Goal: Information Seeking & Learning: Check status

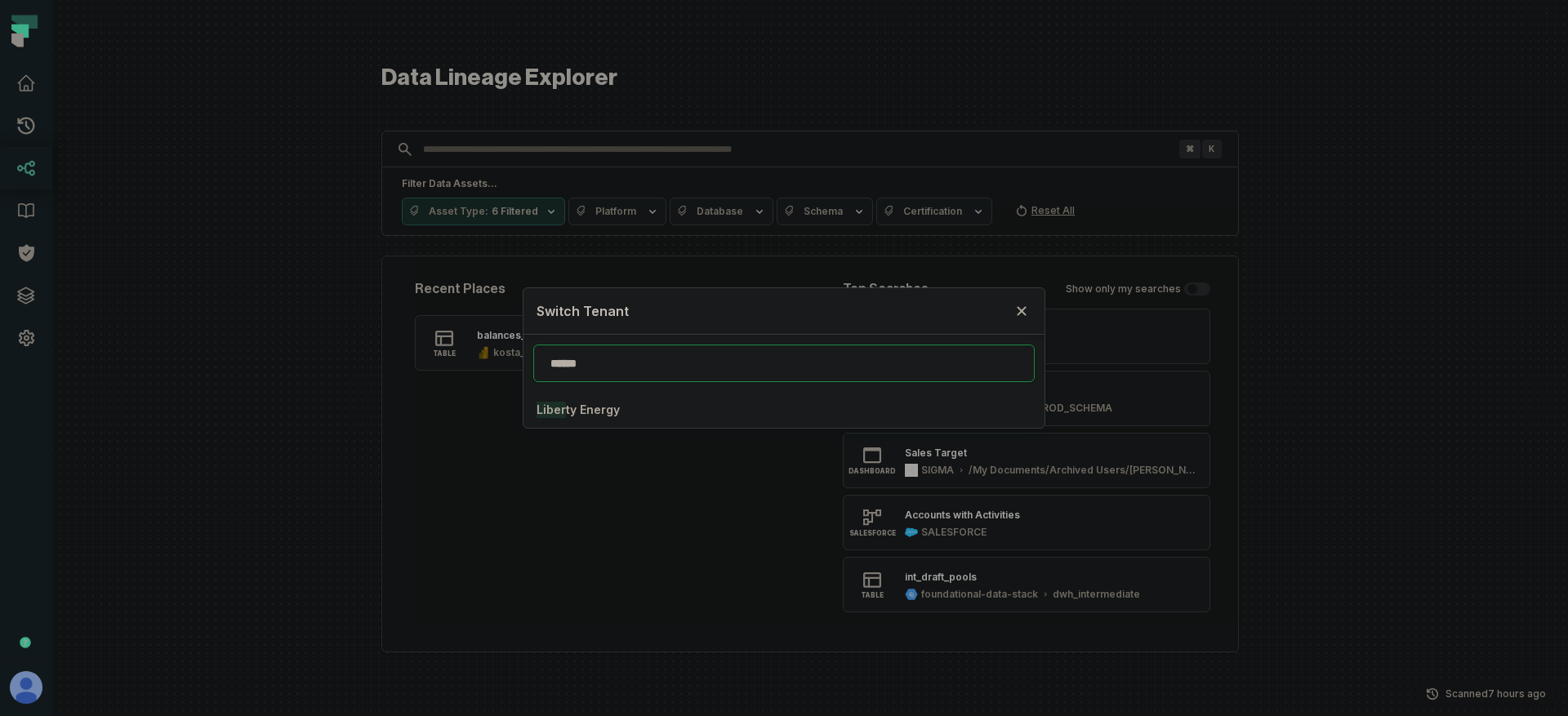
type input "******"
click button "[PERSON_NAME] y Energy" at bounding box center [783, 409] width 521 height 36
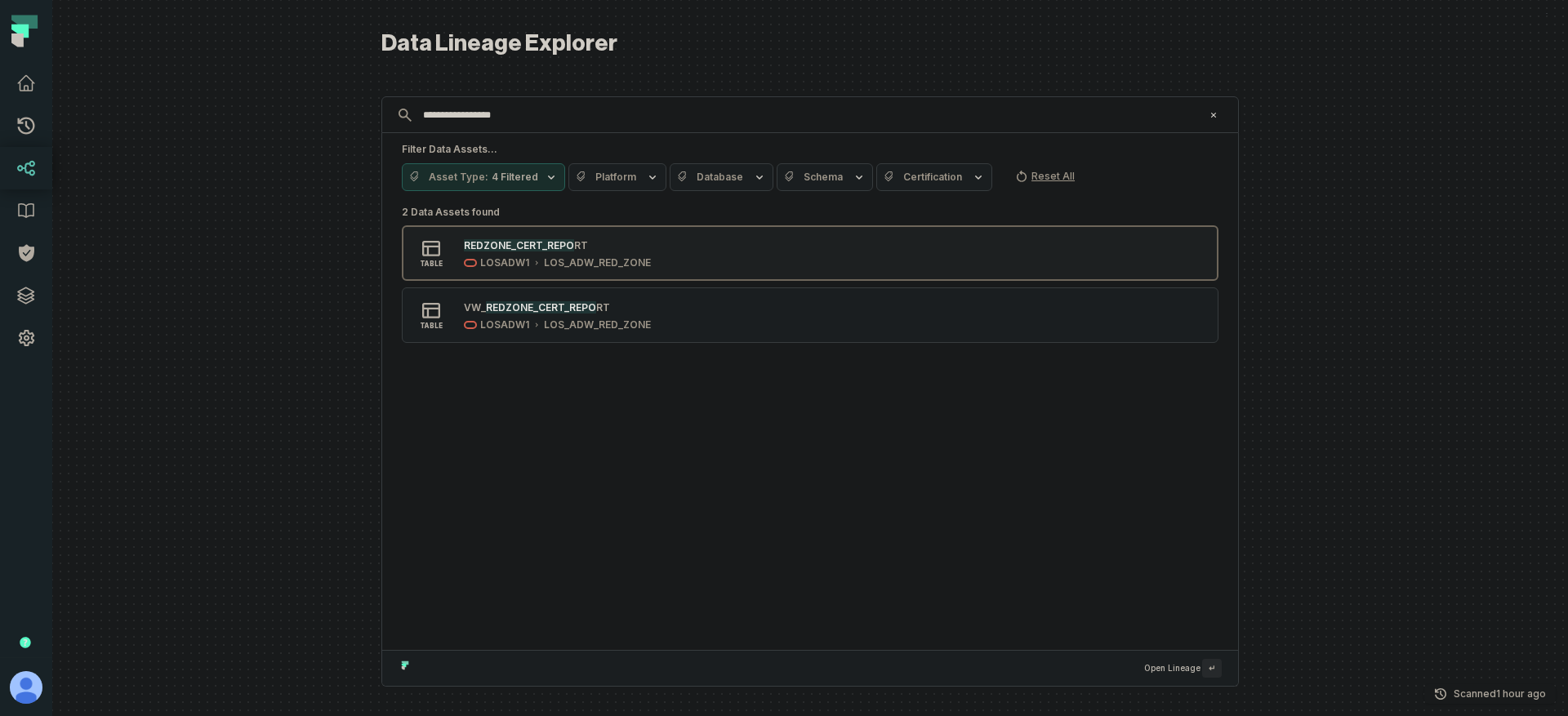
type input "**********"
click at [640, 245] on div "REDZONE_CERT_REPO RT" at bounding box center [557, 245] width 187 height 17
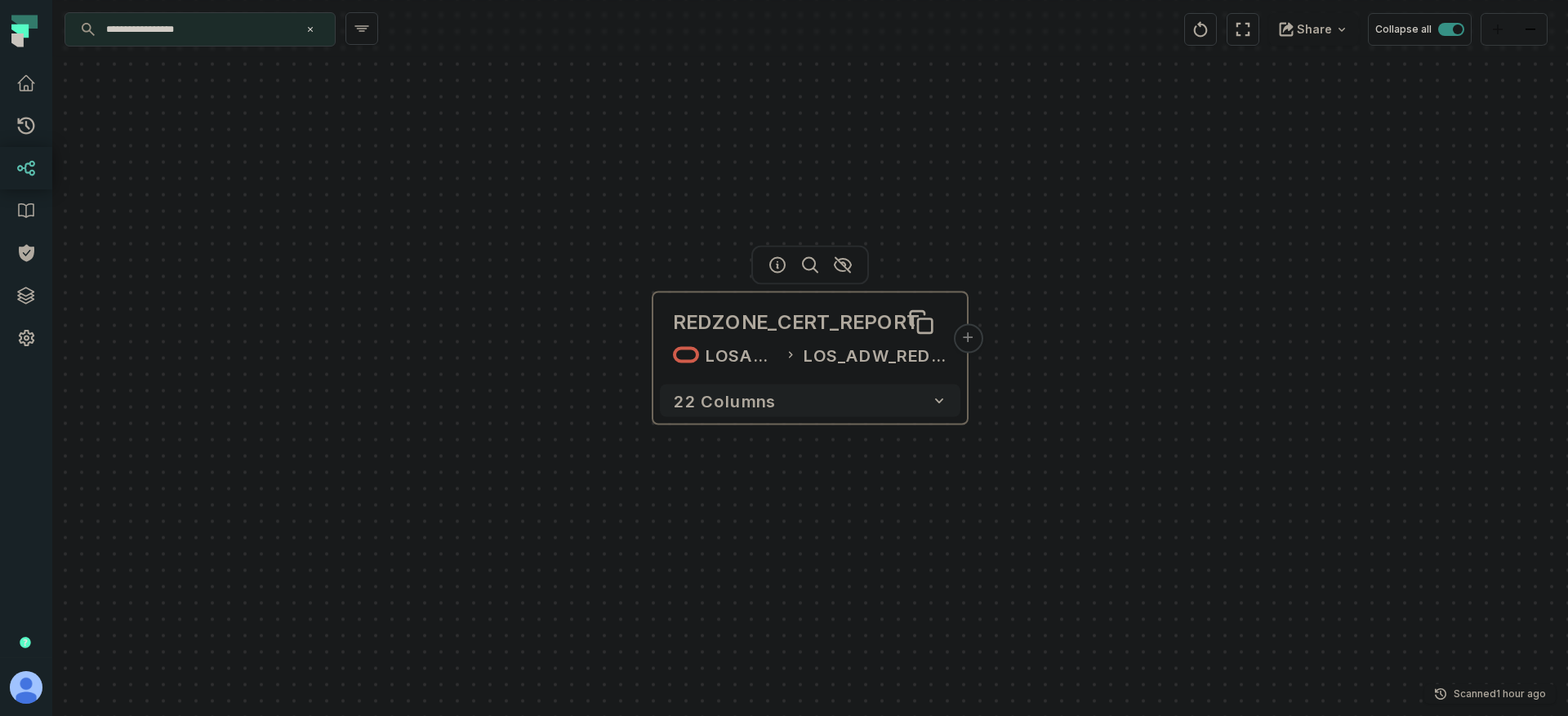
click at [784, 328] on div "REDZONE_CERT_REPORT" at bounding box center [797, 323] width 248 height 26
click at [780, 267] on icon "button" at bounding box center [777, 266] width 20 height 20
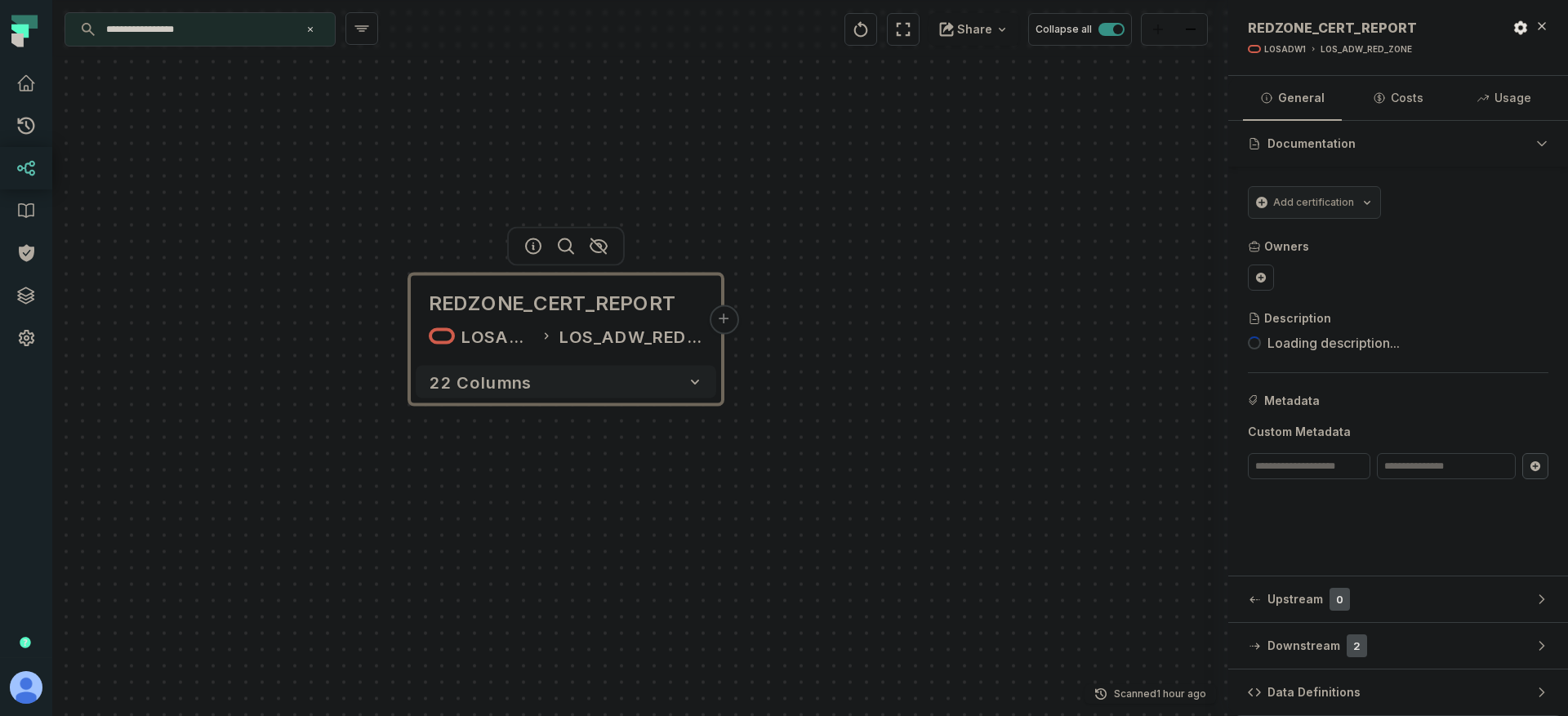
drag, startPoint x: 836, startPoint y: 357, endPoint x: 556, endPoint y: 334, distance: 280.9
click at [560, 334] on div "LOS_ADW_RED_ZONE" at bounding box center [632, 337] width 144 height 26
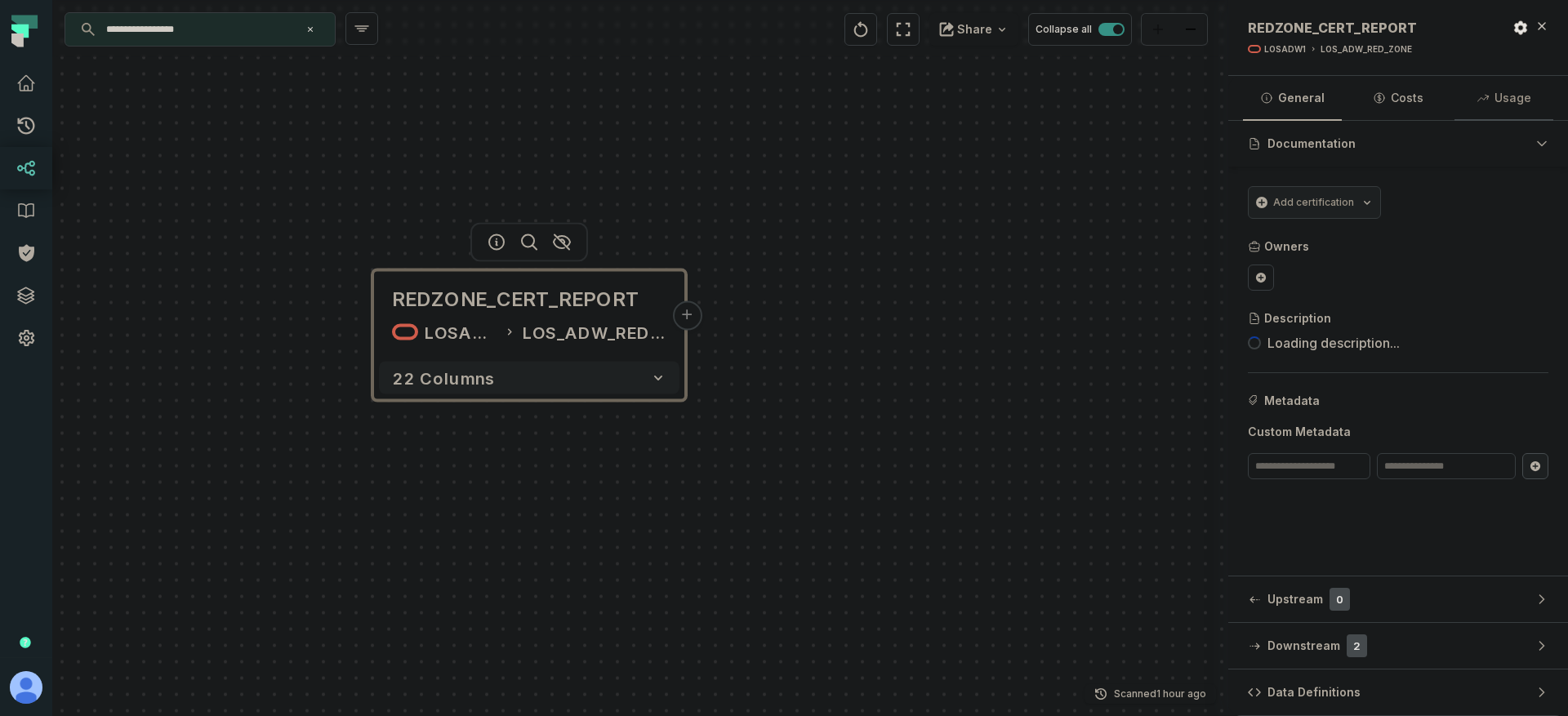
click at [1509, 98] on button "Usage" at bounding box center [1503, 98] width 99 height 44
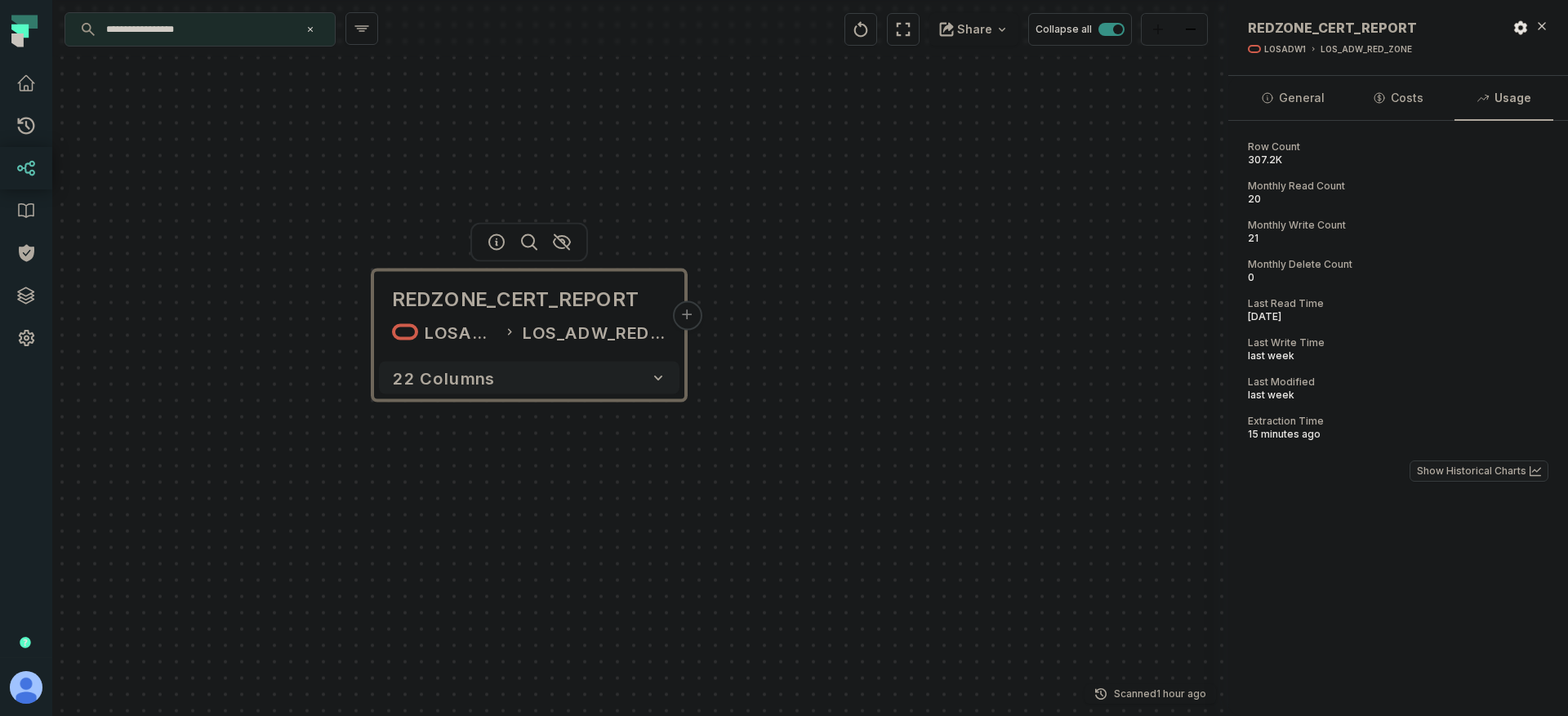
click at [1483, 470] on button "Show Historical Charts" at bounding box center [1479, 471] width 139 height 22
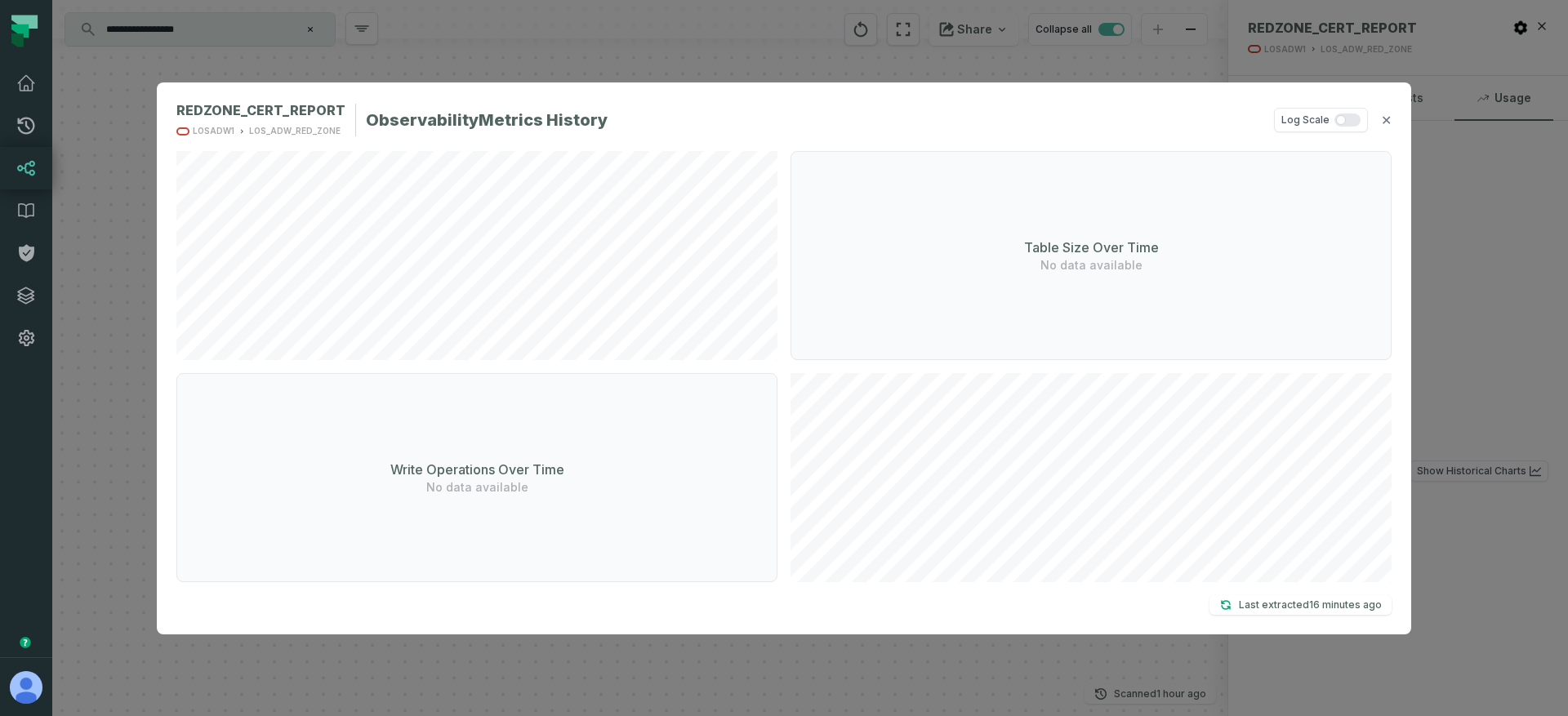
click at [1168, 60] on div "REDZONE_CERT_REPORT LOSADW1 LOS_ADW_RED_ZONE Observability Metrics History Log …" at bounding box center [784, 358] width 1568 height 716
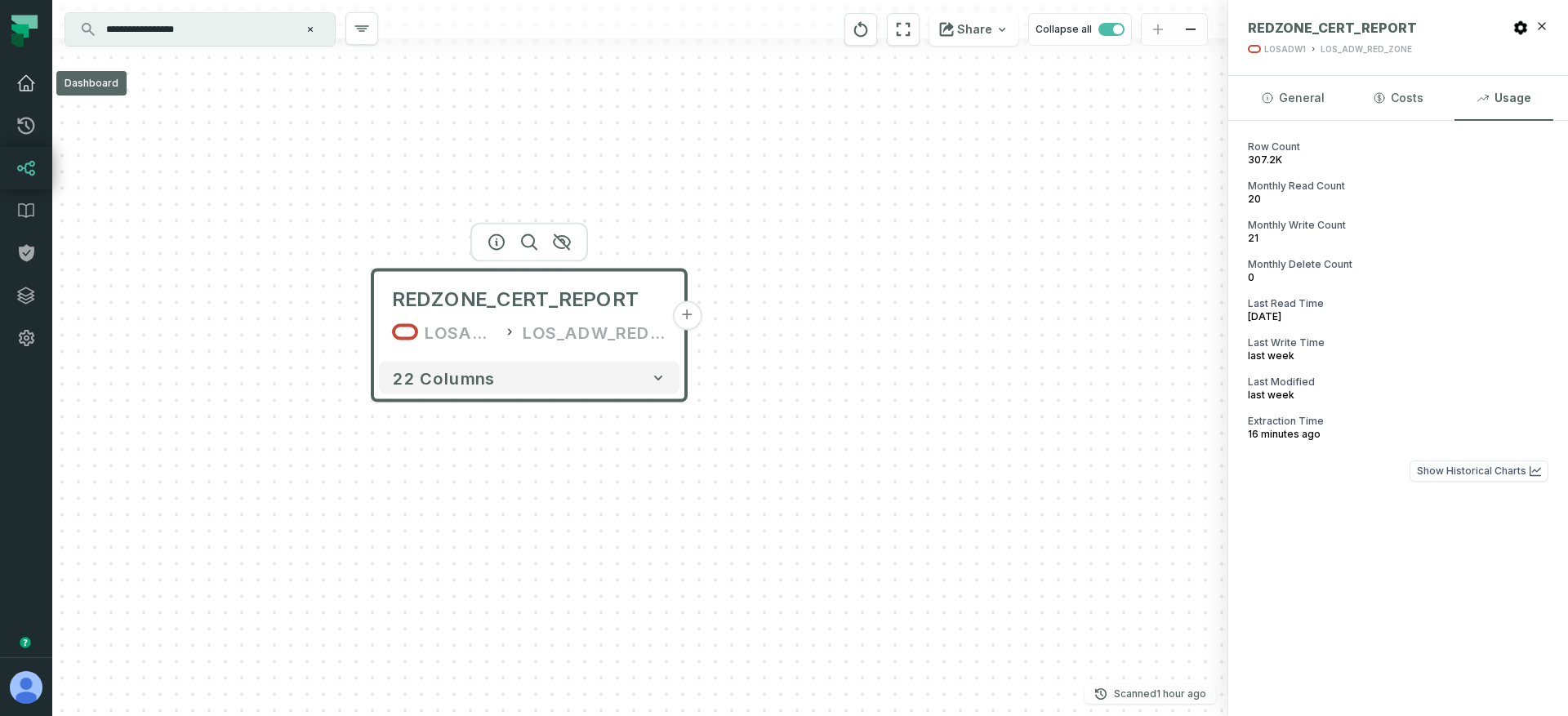
click at [32, 85] on icon at bounding box center [26, 84] width 17 height 15
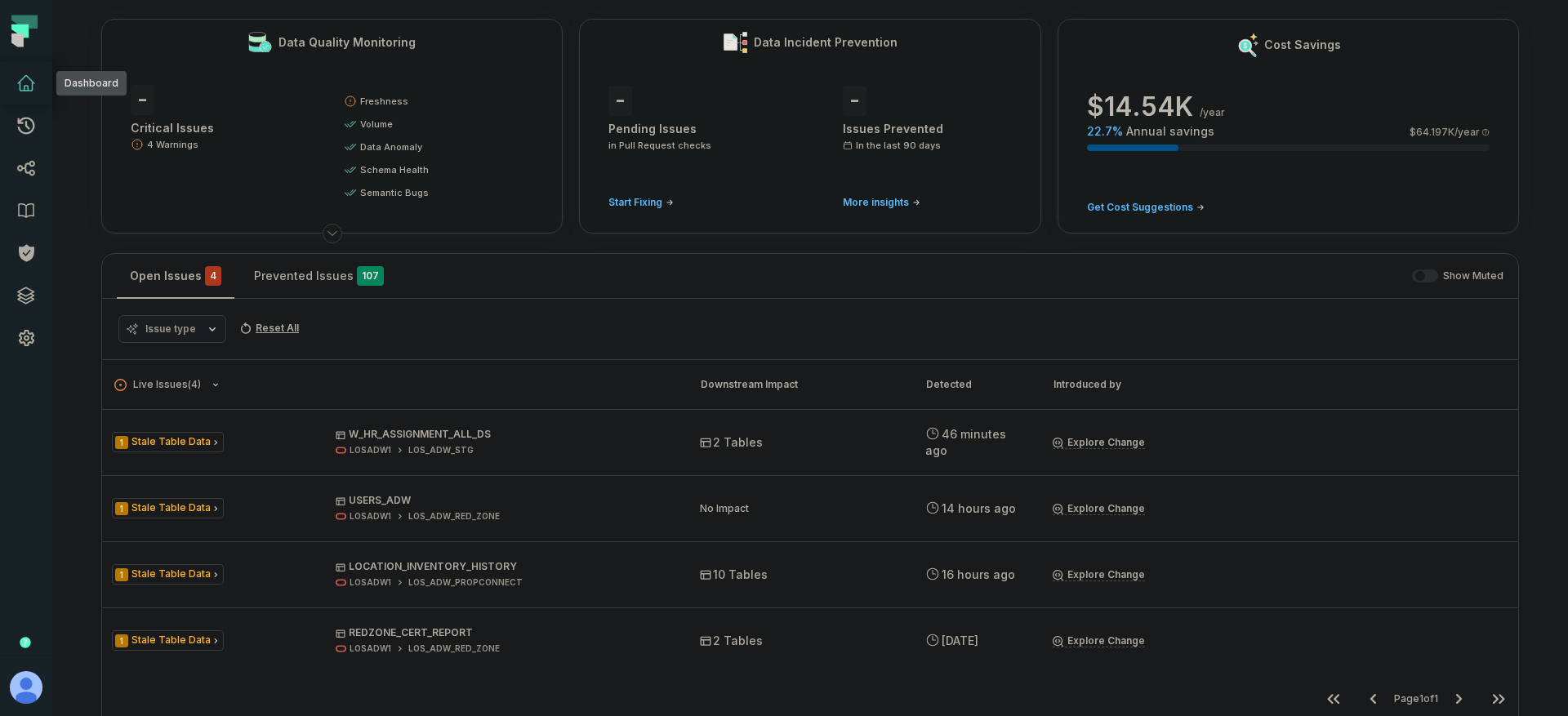
scroll to position [185, 0]
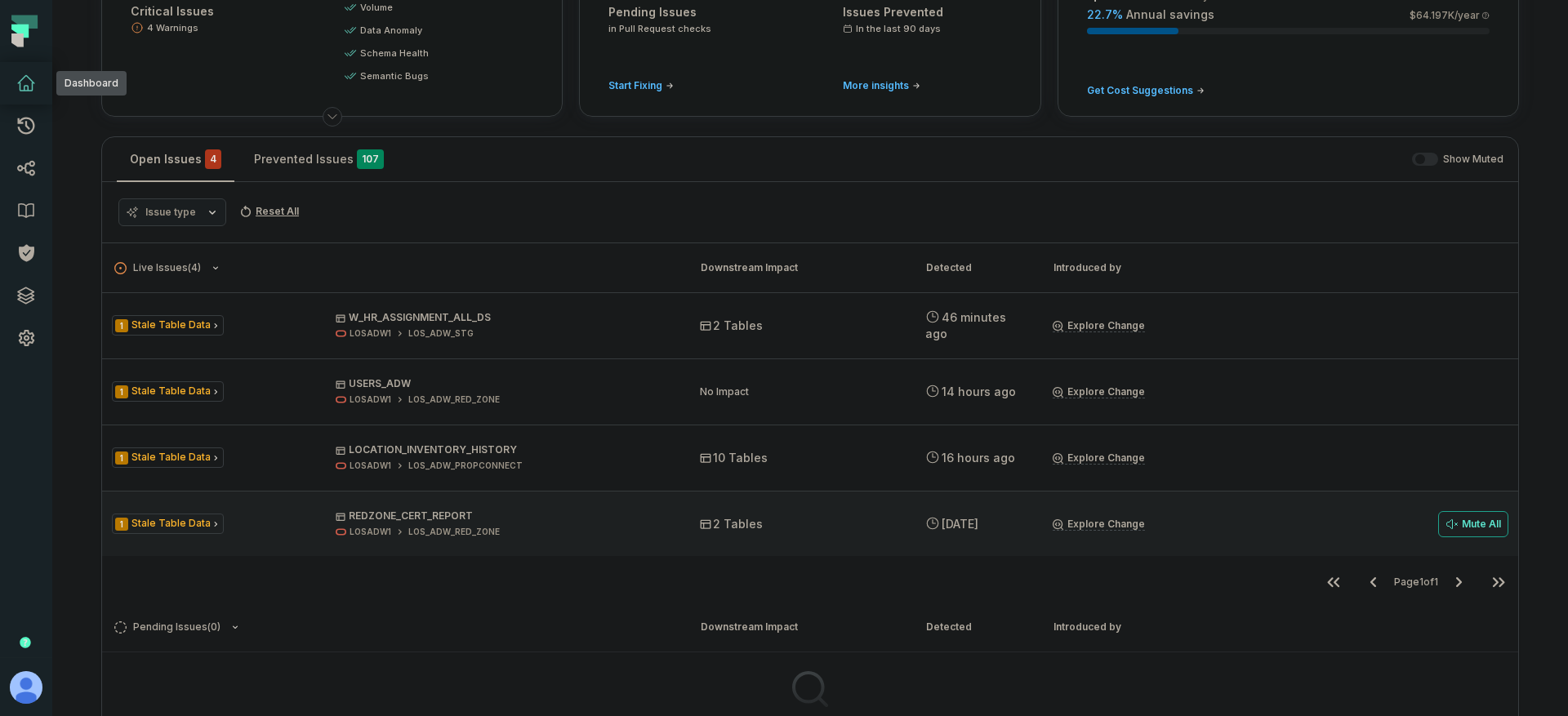
click at [521, 493] on div "1 Stale Table Data REDZONE_CERT_REPORT LOSADW1 LOS_ADW_RED_ZONE 2 Tables [DATE]…" at bounding box center [810, 523] width 1416 height 65
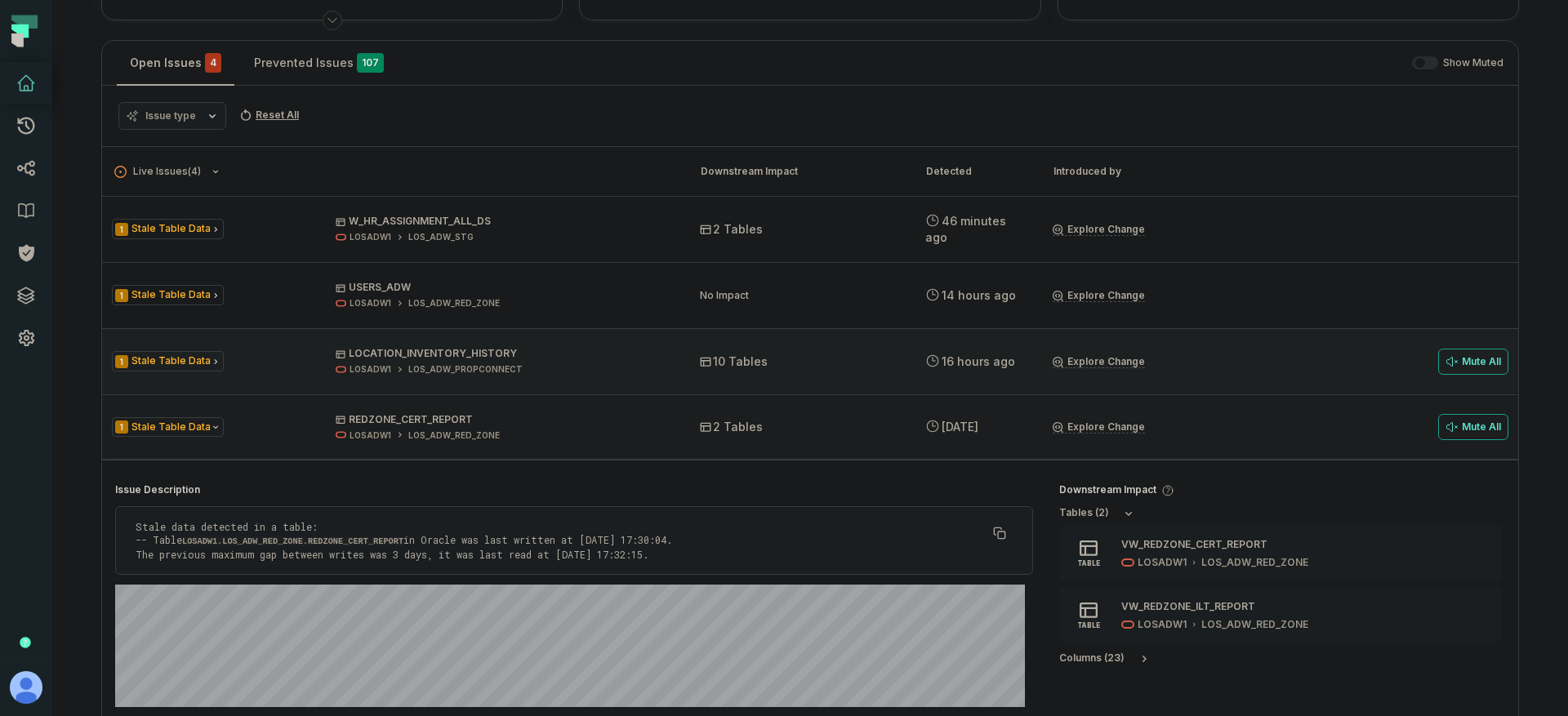
scroll to position [449, 0]
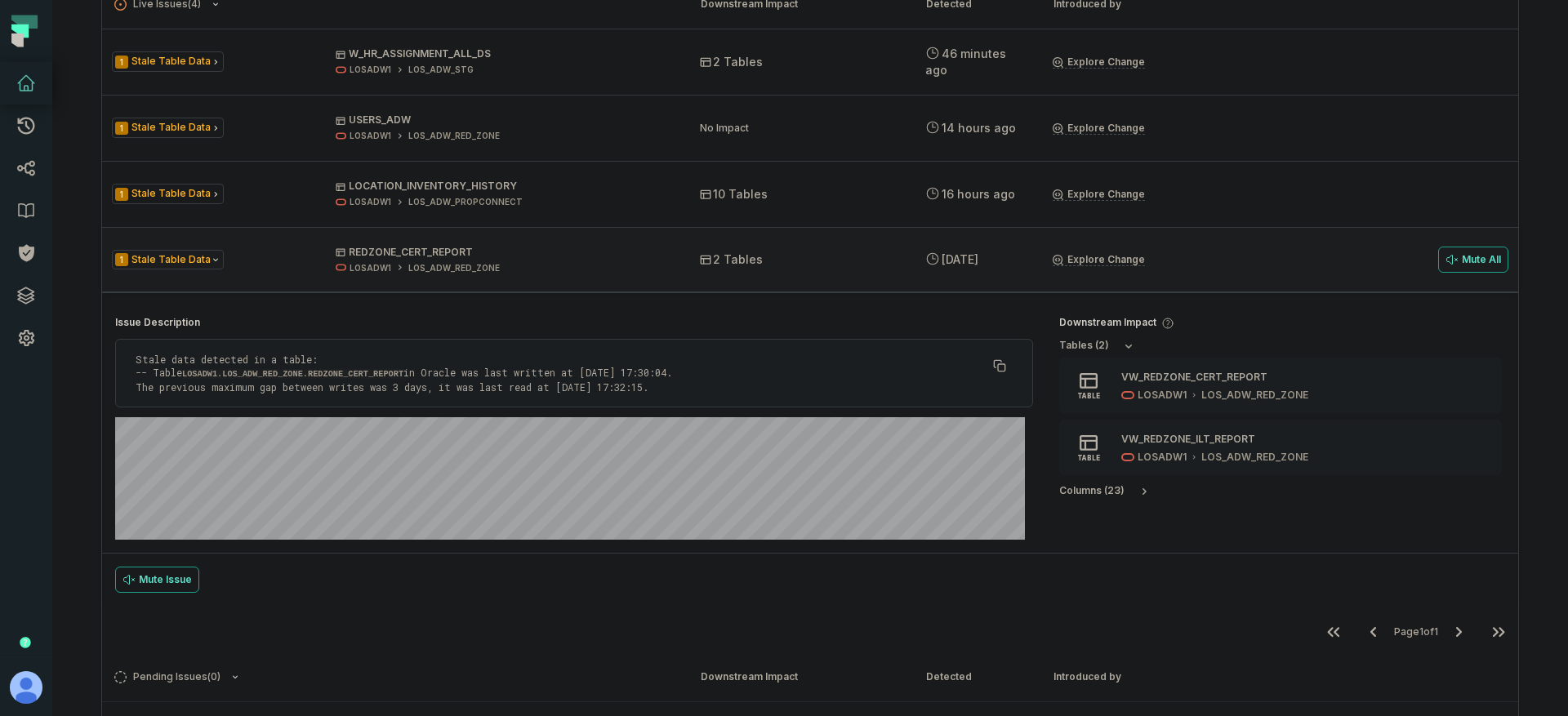
click at [517, 382] on p "Stale data detected in a table: -- Table LOSADW1.LOS_ADW_RED_ZONE.REDZONE_CERT_…" at bounding box center [561, 372] width 851 height 41
click at [450, 381] on p "Stale data detected in a table: -- Table LOSADW1.LOS_ADW_RED_ZONE.REDZONE_CERT_…" at bounding box center [561, 372] width 851 height 41
click at [292, 375] on code "LOSADW1.LOS_ADW_RED_ZONE.REDZONE_CERT_REPORT" at bounding box center [292, 374] width 221 height 10
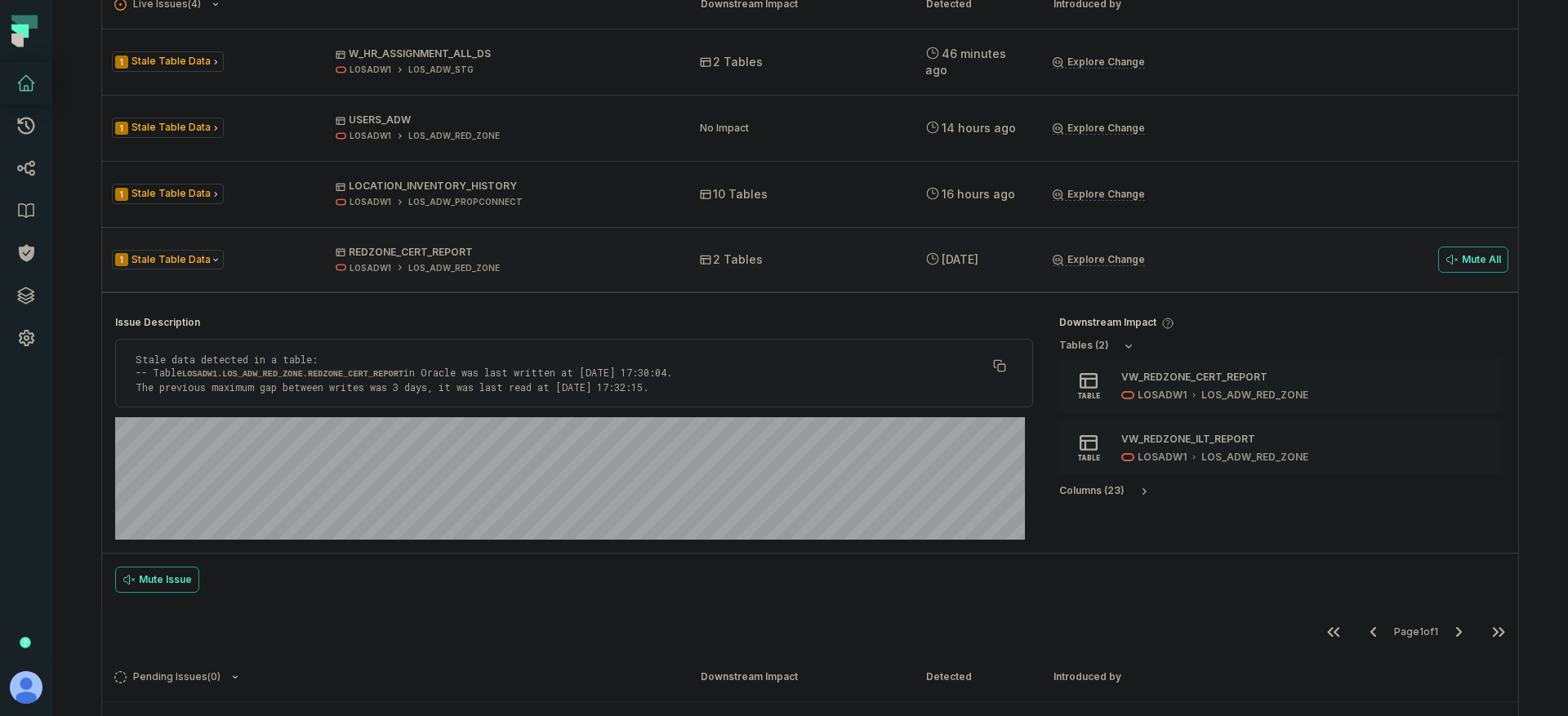
drag, startPoint x: 169, startPoint y: 361, endPoint x: 399, endPoint y: 393, distance: 232.2
click at [399, 393] on div "Stale data detected in a table: -- Table LOSADW1.LOS_ADW_RED_ZONE.REDZONE_CERT_…" at bounding box center [574, 372] width 918 height 69
click at [461, 385] on p "Stale data detected in a table: -- Table LOSADW1.LOS_ADW_RED_ZONE.REDZONE_CERT_…" at bounding box center [561, 372] width 851 height 41
click at [266, 382] on p "Stale data detected in a table: -- Table LOSADW1.LOS_ADW_RED_ZONE.REDZONE_CERT_…" at bounding box center [561, 372] width 851 height 41
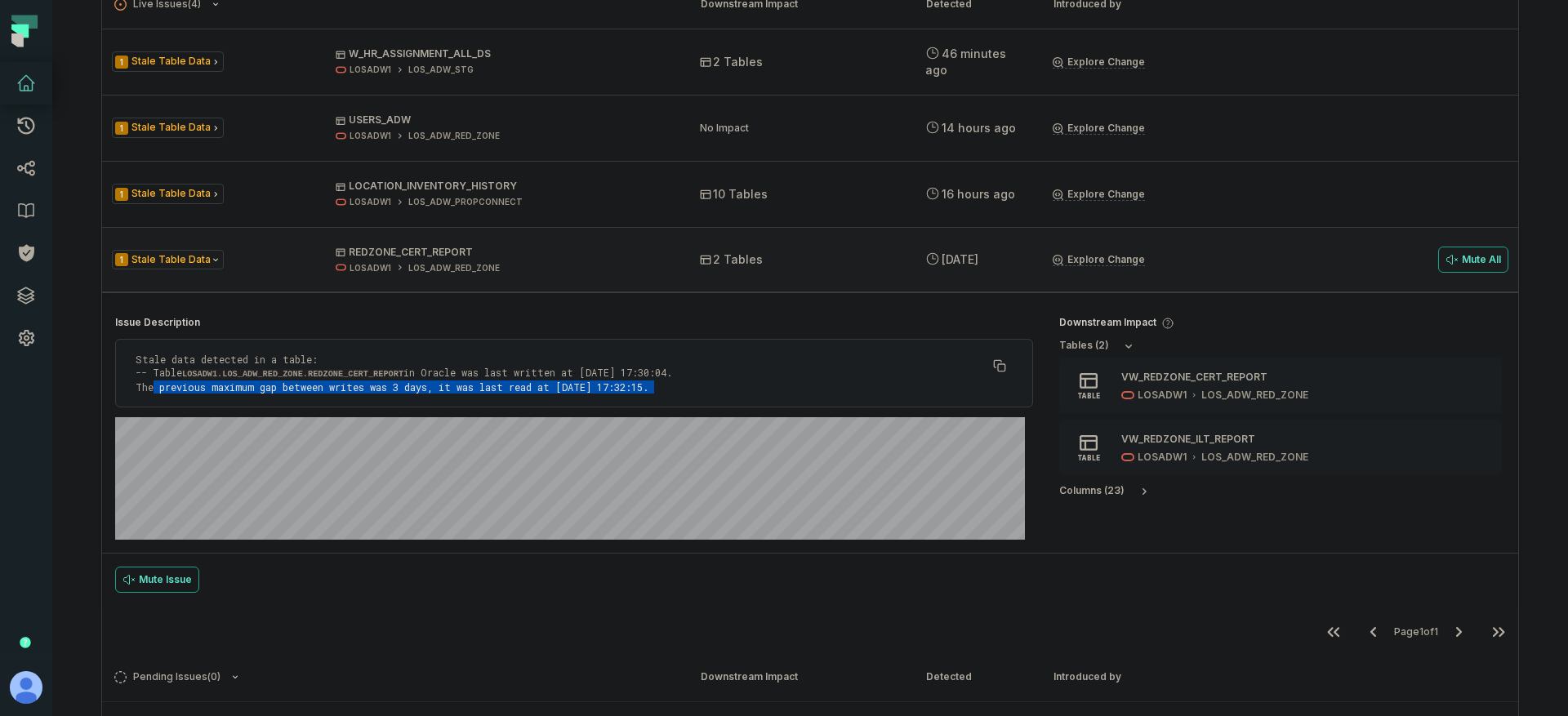
click at [266, 382] on p "Stale data detected in a table: -- Table LOSADW1.LOS_ADW_RED_ZONE.REDZONE_CERT_…" at bounding box center [561, 372] width 851 height 41
click at [178, 368] on p "Stale data detected in a table: -- Table LOSADW1.LOS_ADW_RED_ZONE.REDZONE_CERT_…" at bounding box center [561, 372] width 851 height 41
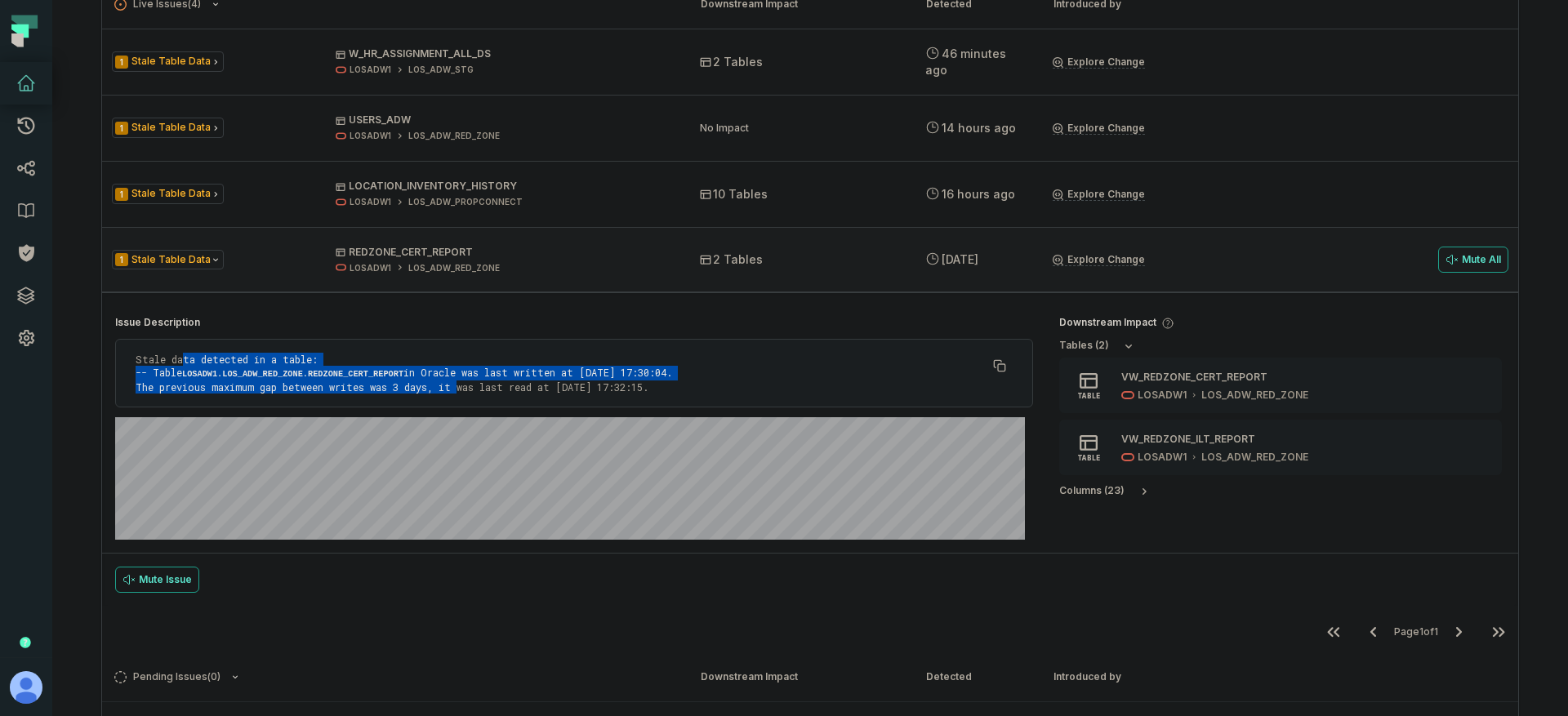
drag, startPoint x: 185, startPoint y: 353, endPoint x: 442, endPoint y: 387, distance: 259.2
click at [442, 387] on p "Stale data detected in a table: -- Table LOSADW1.LOS_ADW_RED_ZONE.REDZONE_CERT_…" at bounding box center [561, 372] width 851 height 41
click at [540, 373] on p "Stale data detected in a table: -- Table LOSADW1.LOS_ADW_RED_ZONE.REDZONE_CERT_…" at bounding box center [561, 372] width 851 height 41
drag, startPoint x: 407, startPoint y: 358, endPoint x: 411, endPoint y: 385, distance: 27.3
click at [411, 385] on p "Stale data detected in a table: -- Table LOSADW1.LOS_ADW_RED_ZONE.REDZONE_CERT_…" at bounding box center [561, 372] width 851 height 41
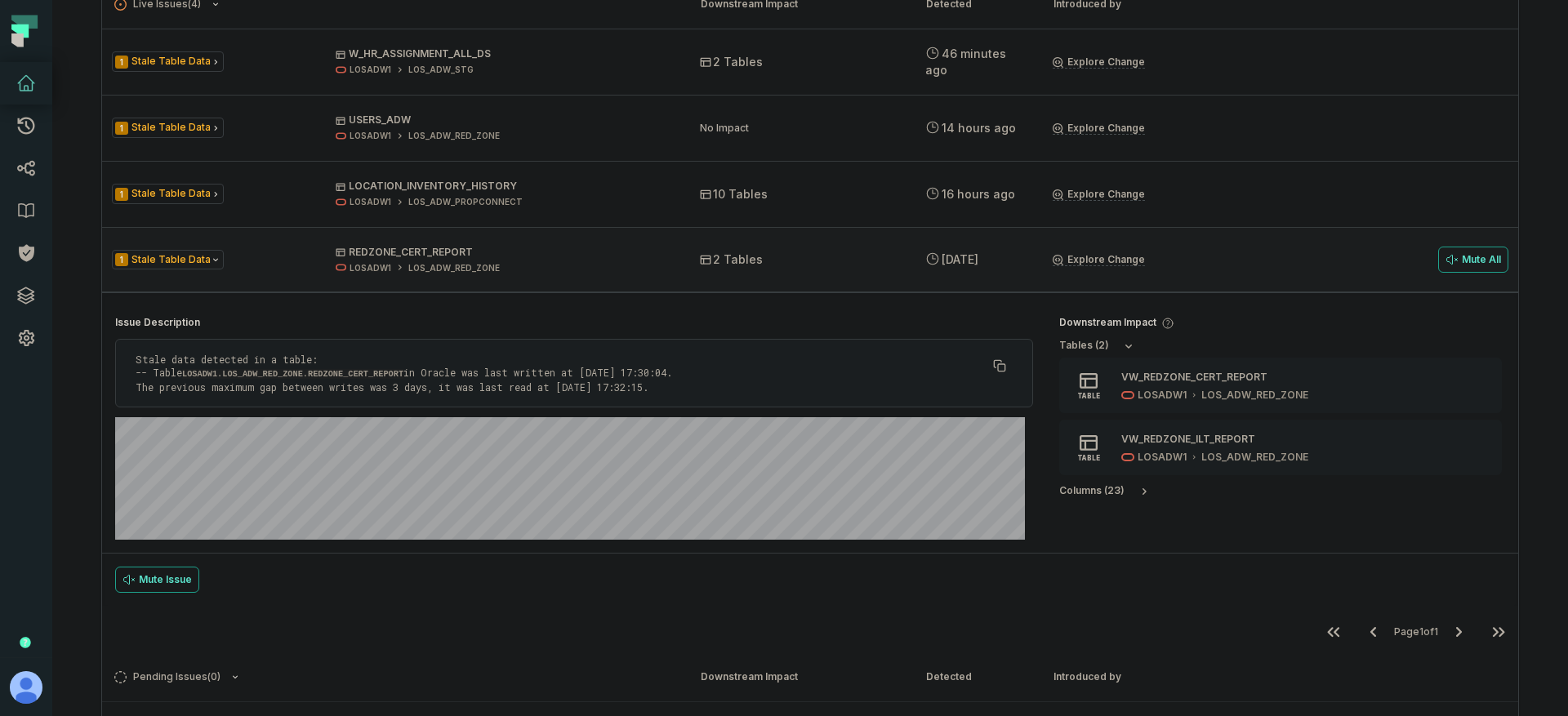
click at [469, 382] on p "Stale data detected in a table: -- Table LOSADW1.LOS_ADW_RED_ZONE.REDZONE_CERT_…" at bounding box center [561, 372] width 851 height 41
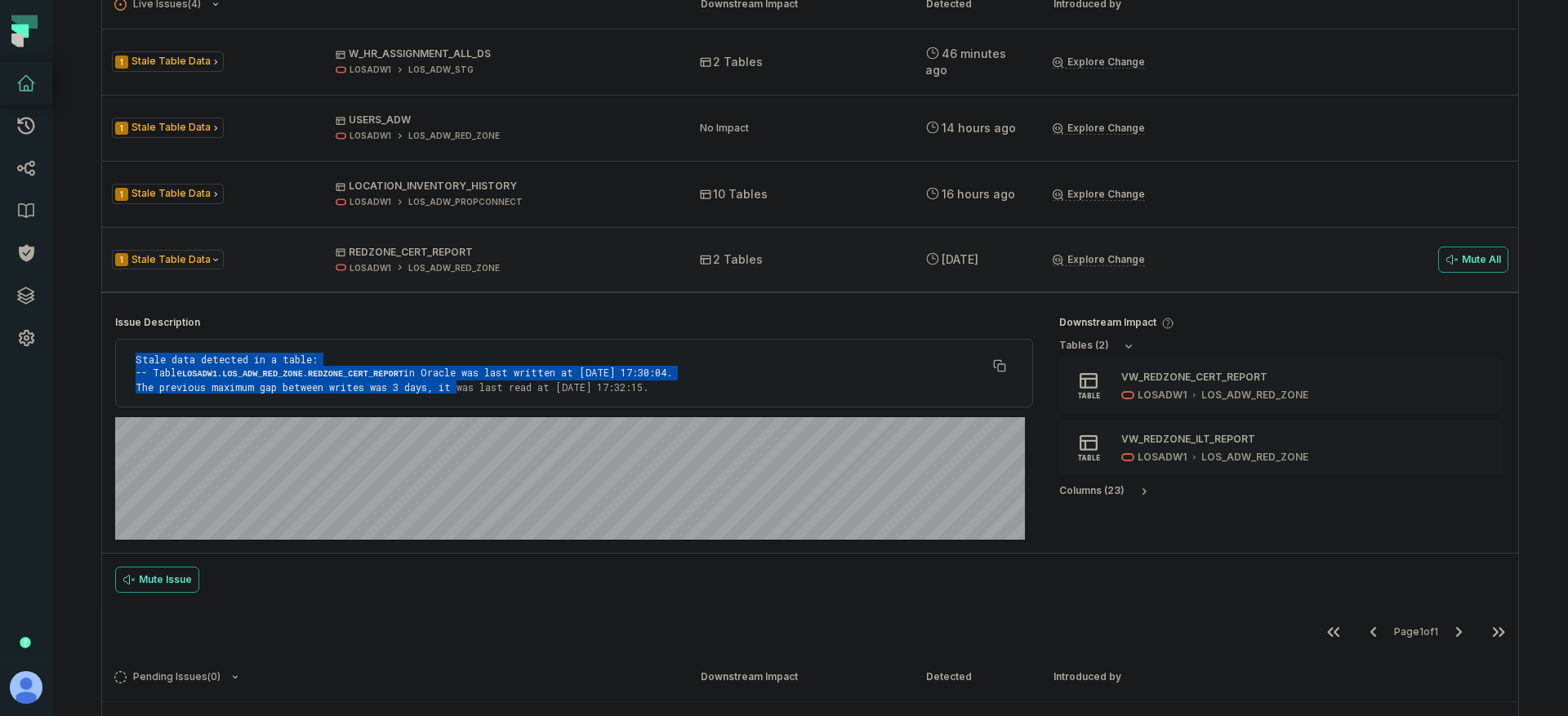
drag, startPoint x: 440, startPoint y: 392, endPoint x: 190, endPoint y: 348, distance: 253.8
click at [190, 348] on div "Stale data detected in a table: -- Table LOSADW1.LOS_ADW_RED_ZONE.REDZONE_CERT_…" at bounding box center [574, 372] width 918 height 69
click at [156, 347] on div "Stale data detected in a table: -- Table LOSADW1.LOS_ADW_RED_ZONE.REDZONE_CERT_…" at bounding box center [574, 372] width 918 height 69
drag, startPoint x: 146, startPoint y: 322, endPoint x: 262, endPoint y: 401, distance: 140.3
click at [262, 401] on section "Issue Description Stale data detected in a table: -- Table LOSADW1.LOS_ADW_RED_…" at bounding box center [574, 428] width 944 height 250
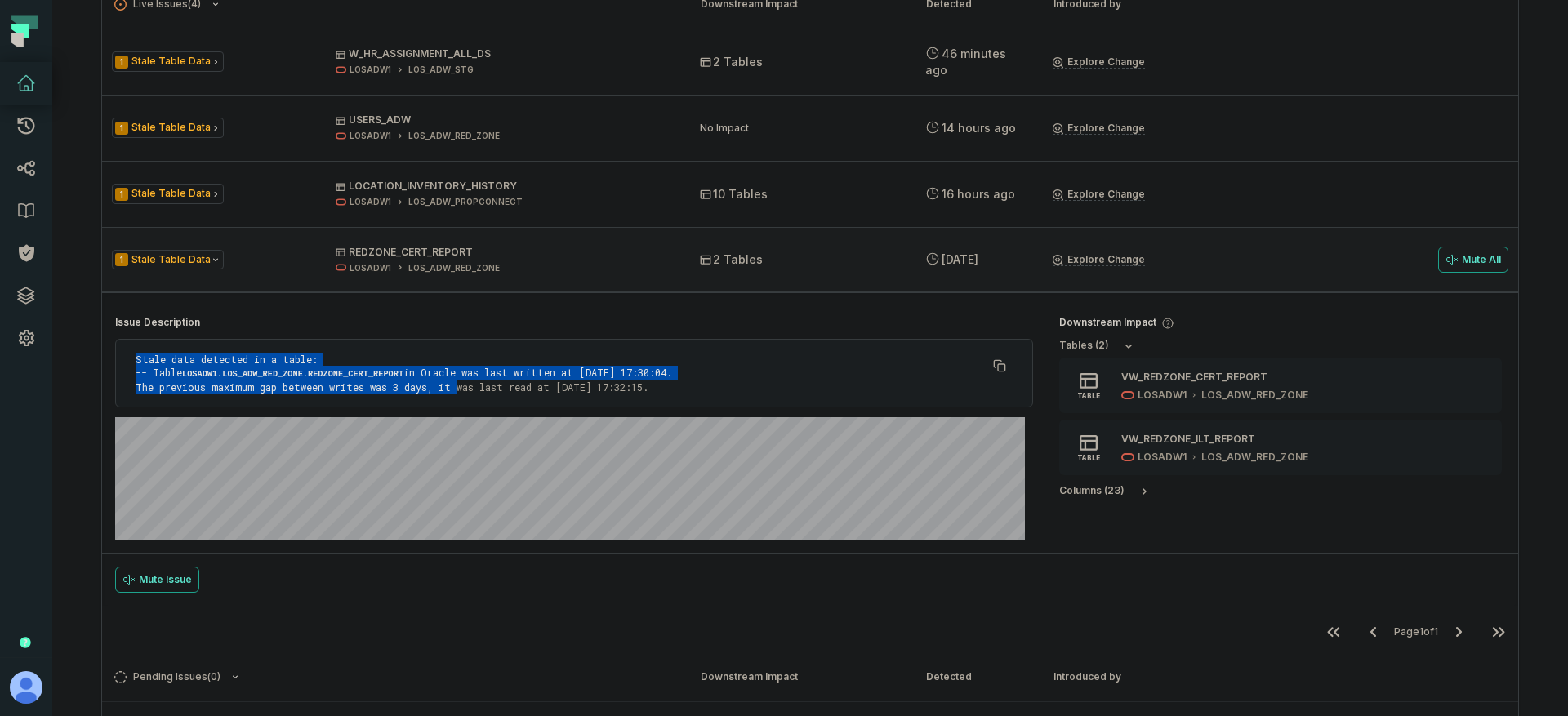
click at [340, 384] on p "Stale data detected in a table: -- Table LOSADW1.LOS_ADW_RED_ZONE.REDZONE_CERT_…" at bounding box center [561, 372] width 851 height 41
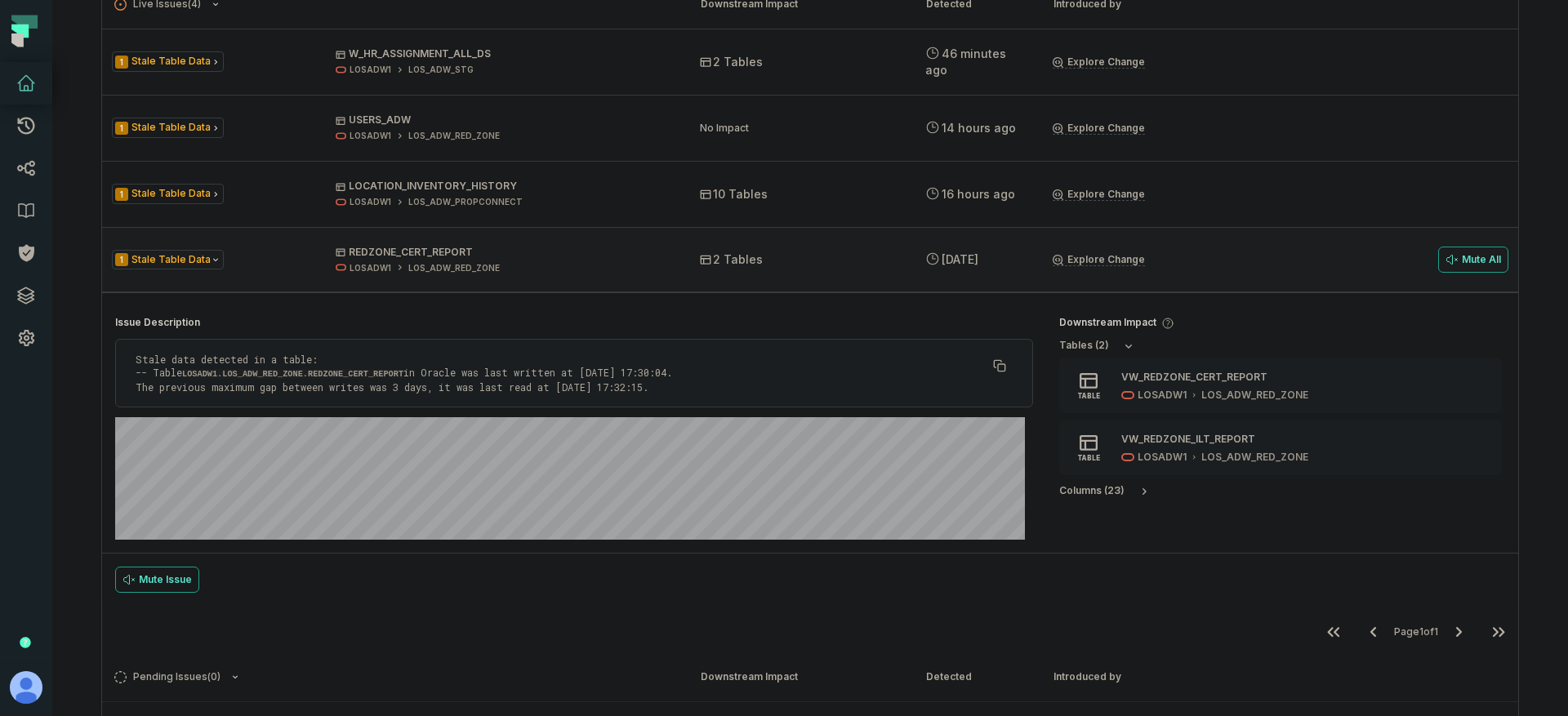
click at [608, 387] on p "Stale data detected in a table: -- Table LOSADW1.LOS_ADW_RED_ZONE.REDZONE_CERT_…" at bounding box center [561, 372] width 851 height 41
click at [556, 372] on p "Stale data detected in a table: -- Table LOSADW1.LOS_ADW_RED_ZONE.REDZONE_CERT_…" at bounding box center [561, 372] width 851 height 41
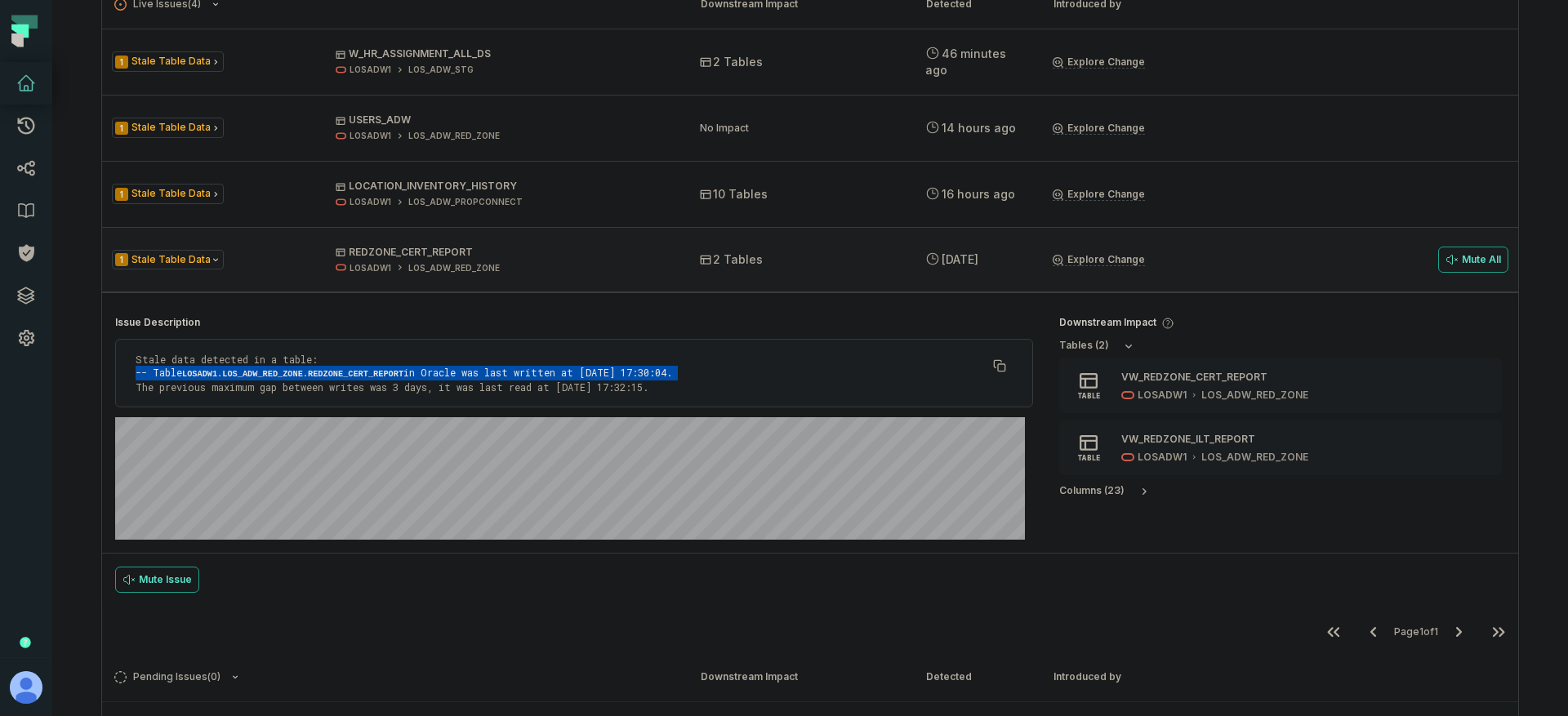
click at [556, 372] on p "Stale data detected in a table: -- Table LOSADW1.LOS_ADW_RED_ZONE.REDZONE_CERT_…" at bounding box center [561, 372] width 851 height 41
click at [440, 375] on p "Stale data detected in a table: -- Table LOSADW1.LOS_ADW_RED_ZONE.REDZONE_CERT_…" at bounding box center [561, 372] width 851 height 41
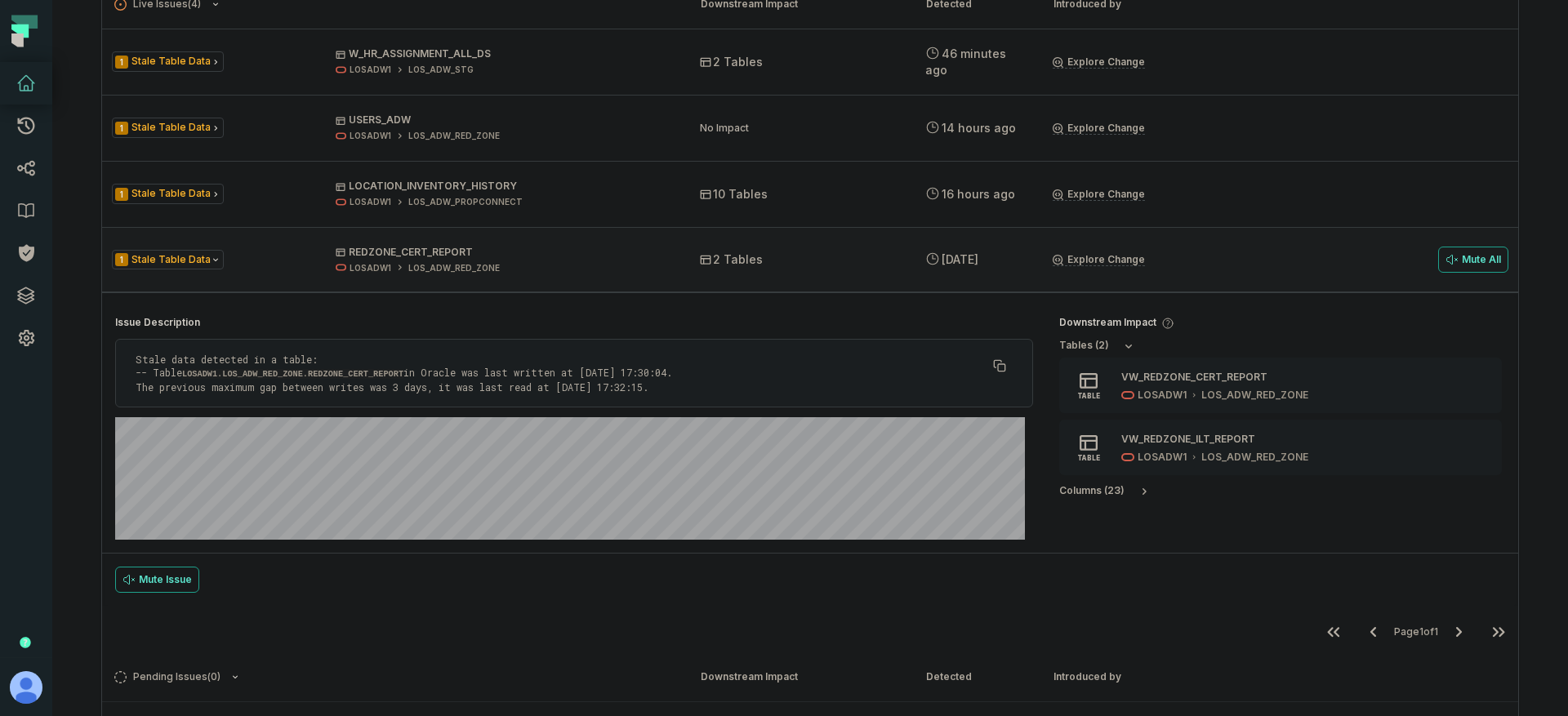
click at [425, 377] on p "Stale data detected in a table: -- Table LOSADW1.LOS_ADW_RED_ZONE.REDZONE_CERT_…" at bounding box center [561, 372] width 851 height 41
drag, startPoint x: 498, startPoint y: 364, endPoint x: 736, endPoint y: 401, distance: 240.9
click at [736, 401] on div "Stale data detected in a table: -- Table LOSADW1.LOS_ADW_RED_ZONE.REDZONE_CERT_…" at bounding box center [574, 372] width 918 height 69
click at [688, 377] on p "Stale data detected in a table: -- Table LOSADW1.LOS_ADW_RED_ZONE.REDZONE_CERT_…" at bounding box center [561, 372] width 851 height 41
click at [302, 362] on p "Stale data detected in a table: -- Table LOSADW1.LOS_ADW_RED_ZONE.REDZONE_CERT_…" at bounding box center [561, 372] width 851 height 41
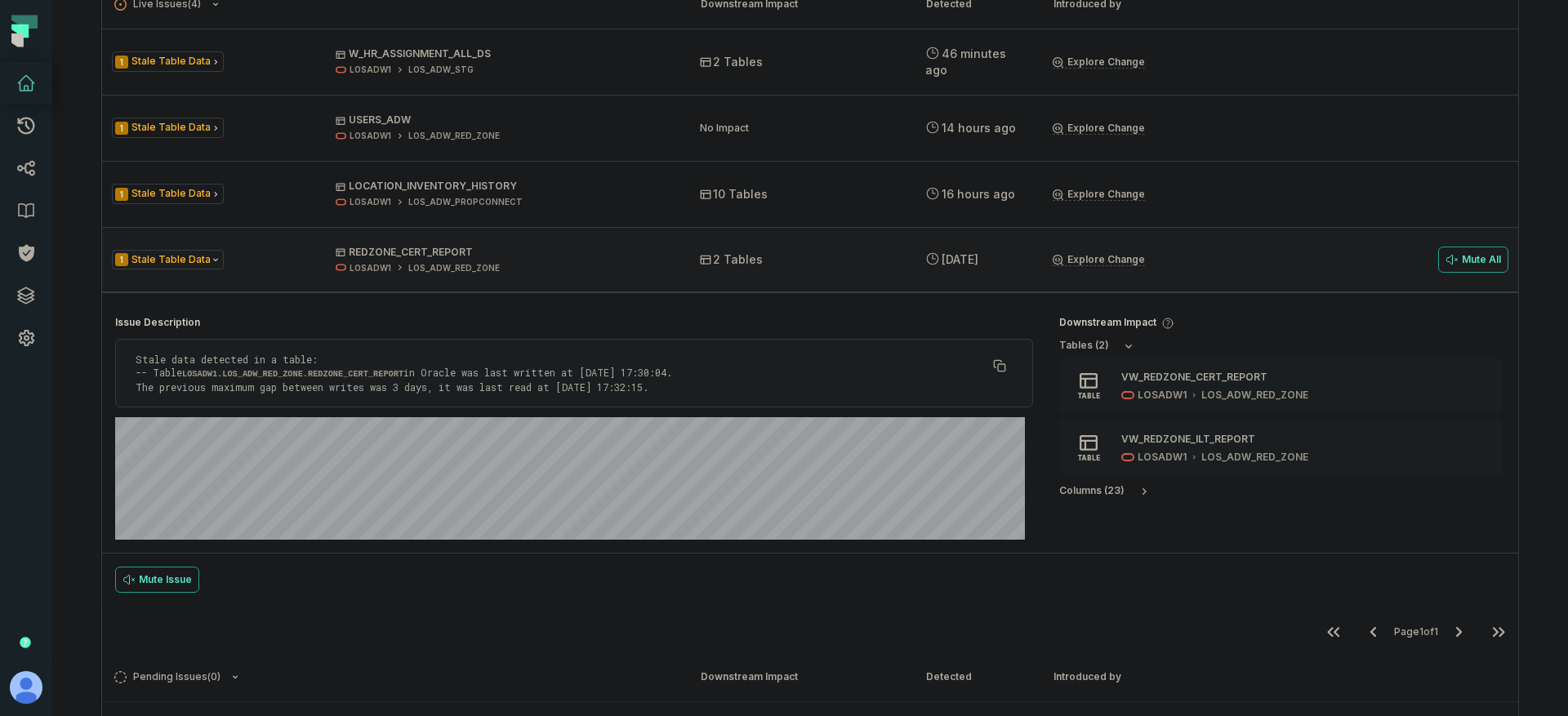
drag, startPoint x: 255, startPoint y: 362, endPoint x: 296, endPoint y: 397, distance: 53.9
click at [296, 397] on div "Stale data detected in a table: -- Table LOSADW1.LOS_ADW_RED_ZONE.REDZONE_CERT_…" at bounding box center [574, 372] width 918 height 69
click at [306, 382] on p "Stale data detected in a table: -- Table LOSADW1.LOS_ADW_RED_ZONE.REDZONE_CERT_…" at bounding box center [561, 372] width 851 height 41
drag, startPoint x: 303, startPoint y: 362, endPoint x: 341, endPoint y: 395, distance: 50.3
click at [341, 395] on div "Stale data detected in a table: -- Table LOSADW1.LOS_ADW_RED_ZONE.REDZONE_CERT_…" at bounding box center [574, 372] width 918 height 69
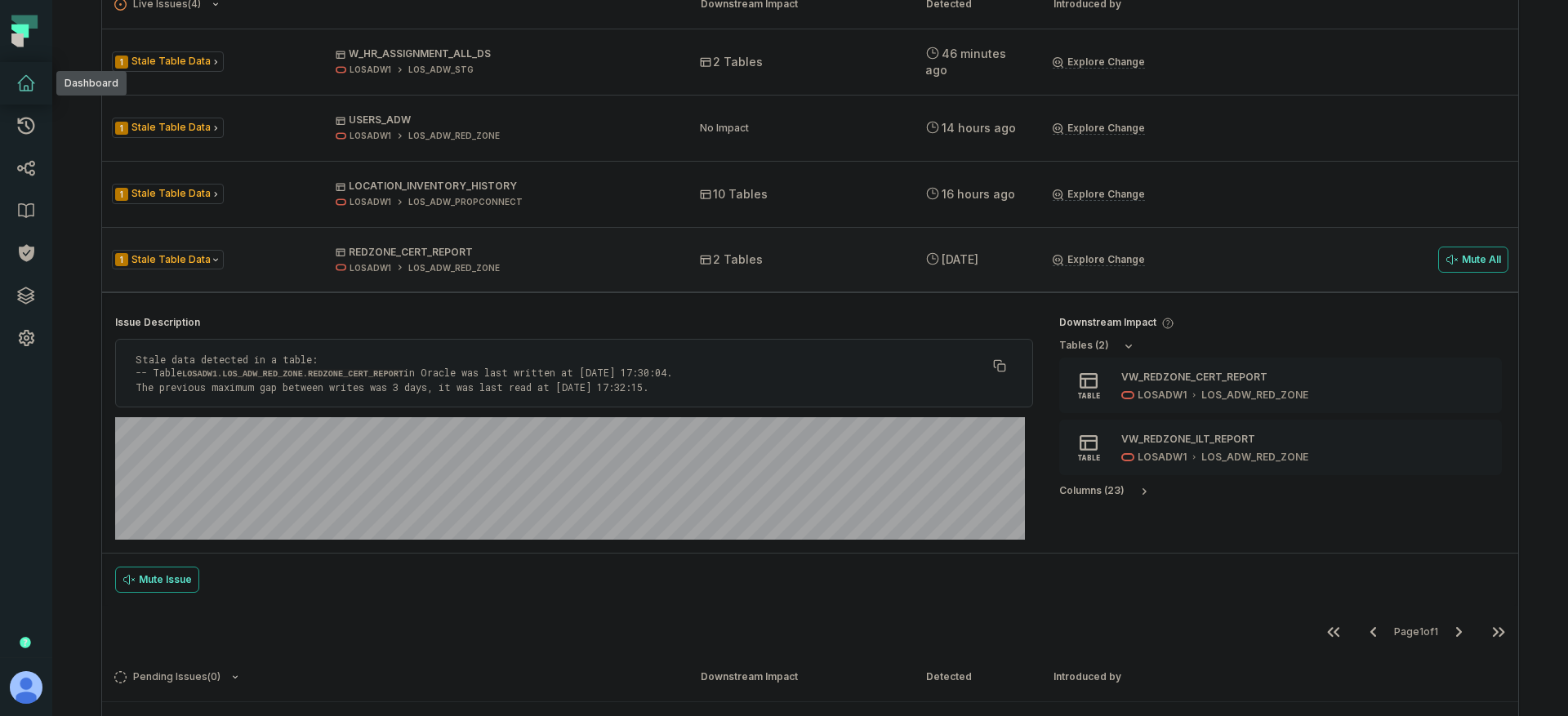
click at [31, 90] on icon at bounding box center [26, 84] width 17 height 15
click at [22, 170] on icon at bounding box center [26, 168] width 18 height 16
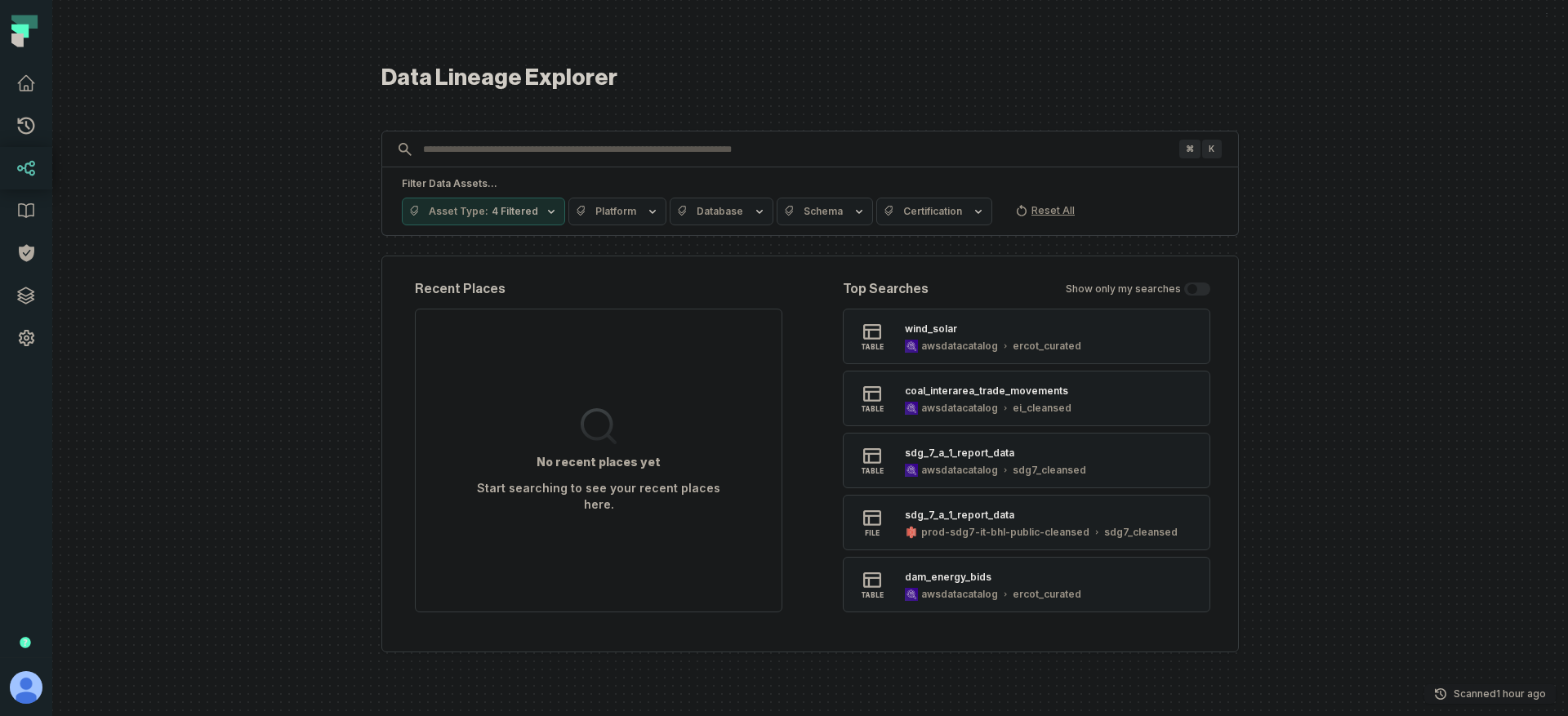
click at [1486, 695] on p "Scanned 9/25/2025, 2:01:53 PM" at bounding box center [1499, 694] width 92 height 17
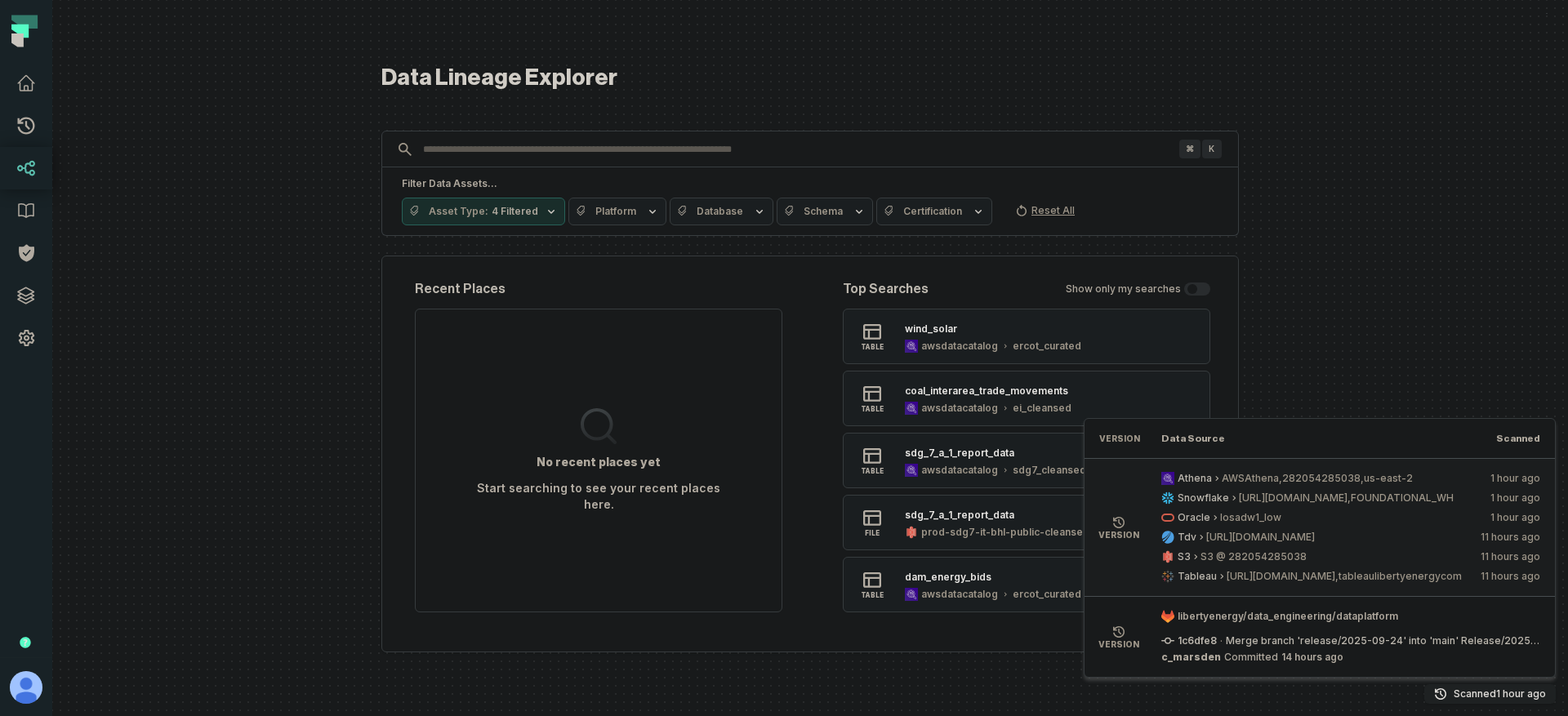
click at [1525, 517] on relative-time "9/25/2025, 2:01:47 PM" at bounding box center [1515, 518] width 50 height 13
drag, startPoint x: 1532, startPoint y: 517, endPoint x: 1172, endPoint y: 520, distance: 360.0
click at [1172, 520] on div "Oracle losadw1_low 9/25/2025, 2:01:47 PM" at bounding box center [1351, 518] width 379 height 13
click at [1170, 519] on icon at bounding box center [1168, 517] width 12 height 7
drag, startPoint x: 1167, startPoint y: 518, endPoint x: 1543, endPoint y: 512, distance: 376.0
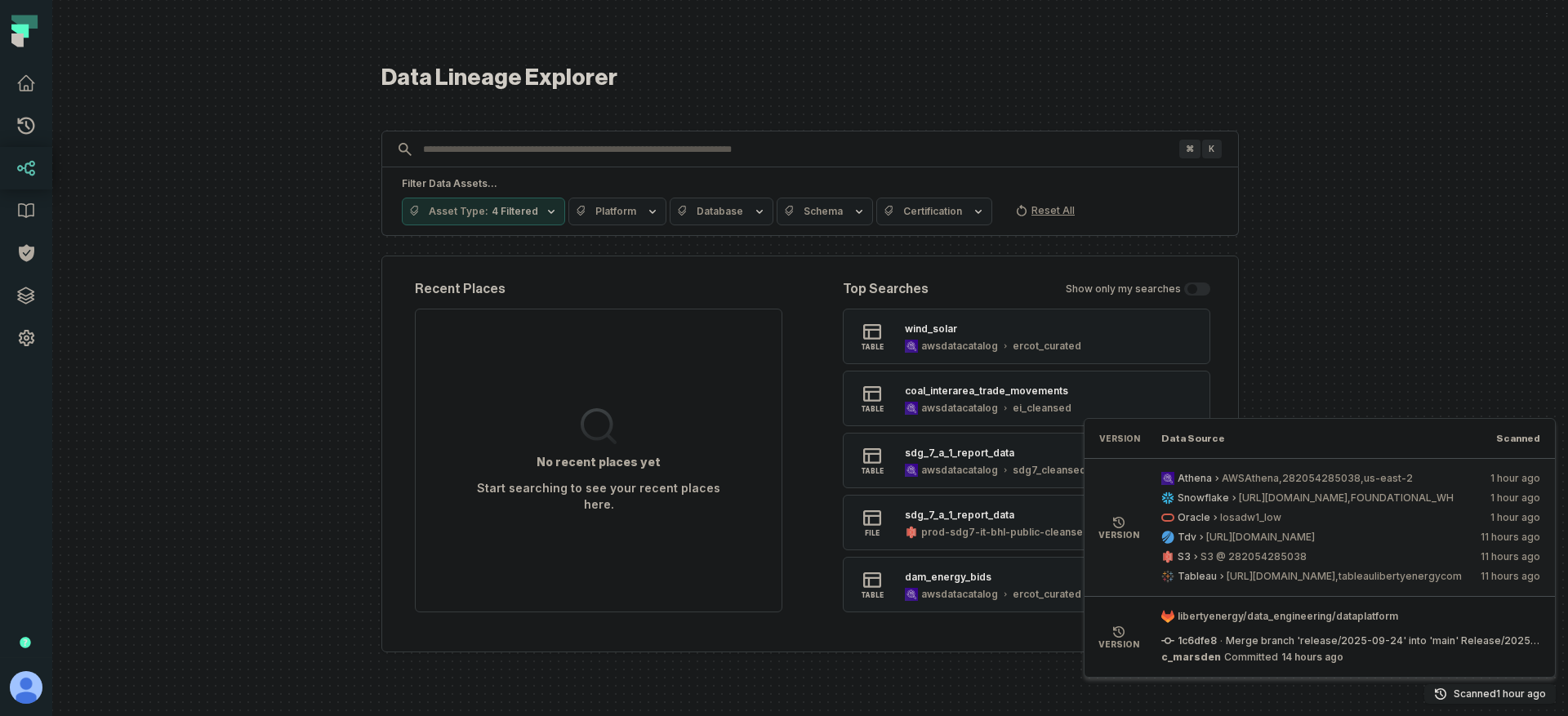
click at [1543, 512] on li "version Athena AWSAthena,282054285038,us-east-2 9/25/2025, 2:01:53 PM Snowflake…" at bounding box center [1320, 526] width 470 height 138
click at [1543, 515] on li "version Athena AWSAthena,282054285038,us-east-2 9/25/2025, 2:01:53 PM Snowflake…" at bounding box center [1320, 526] width 470 height 138
click at [1372, 333] on div at bounding box center [810, 358] width 1516 height 716
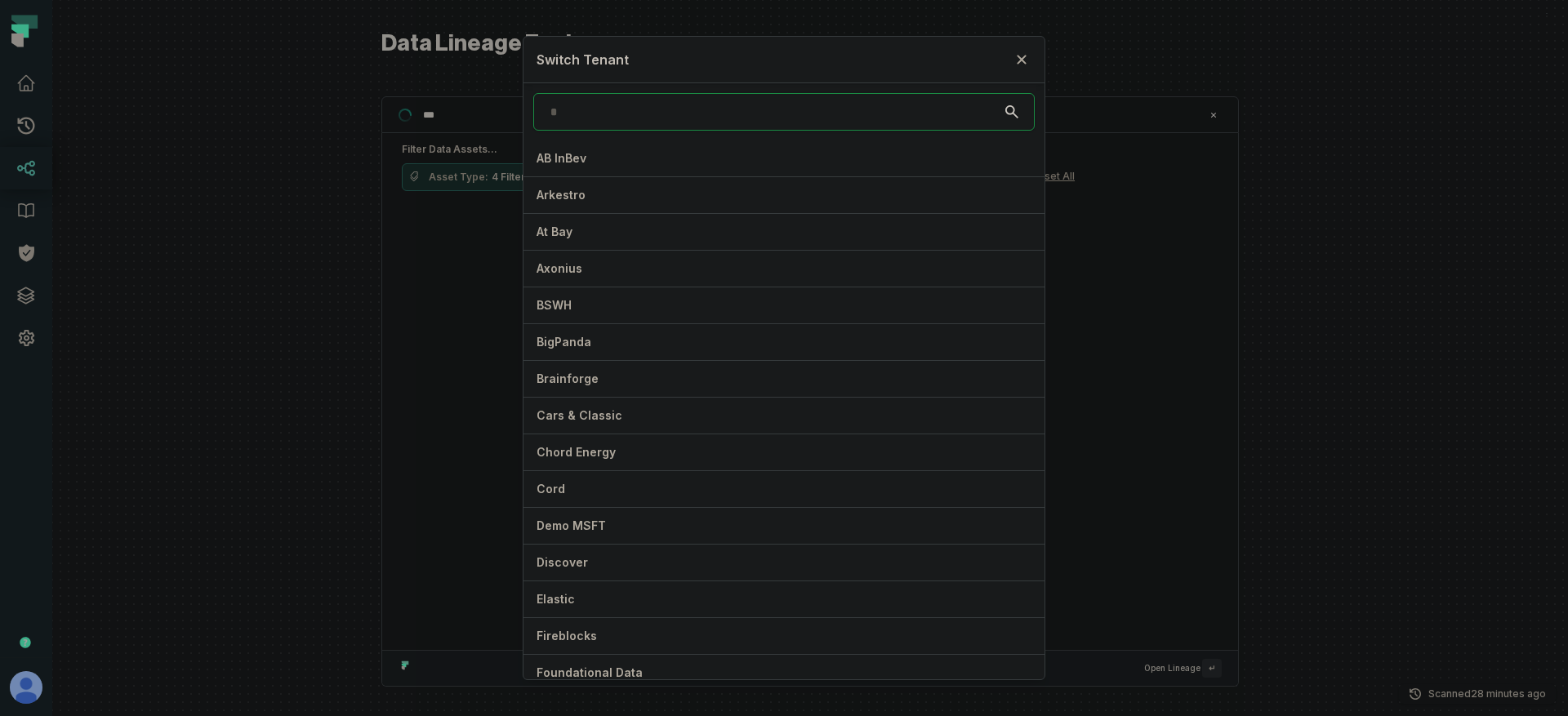
type input "***"
click at [894, 110] on input "search" at bounding box center [784, 111] width 502 height 37
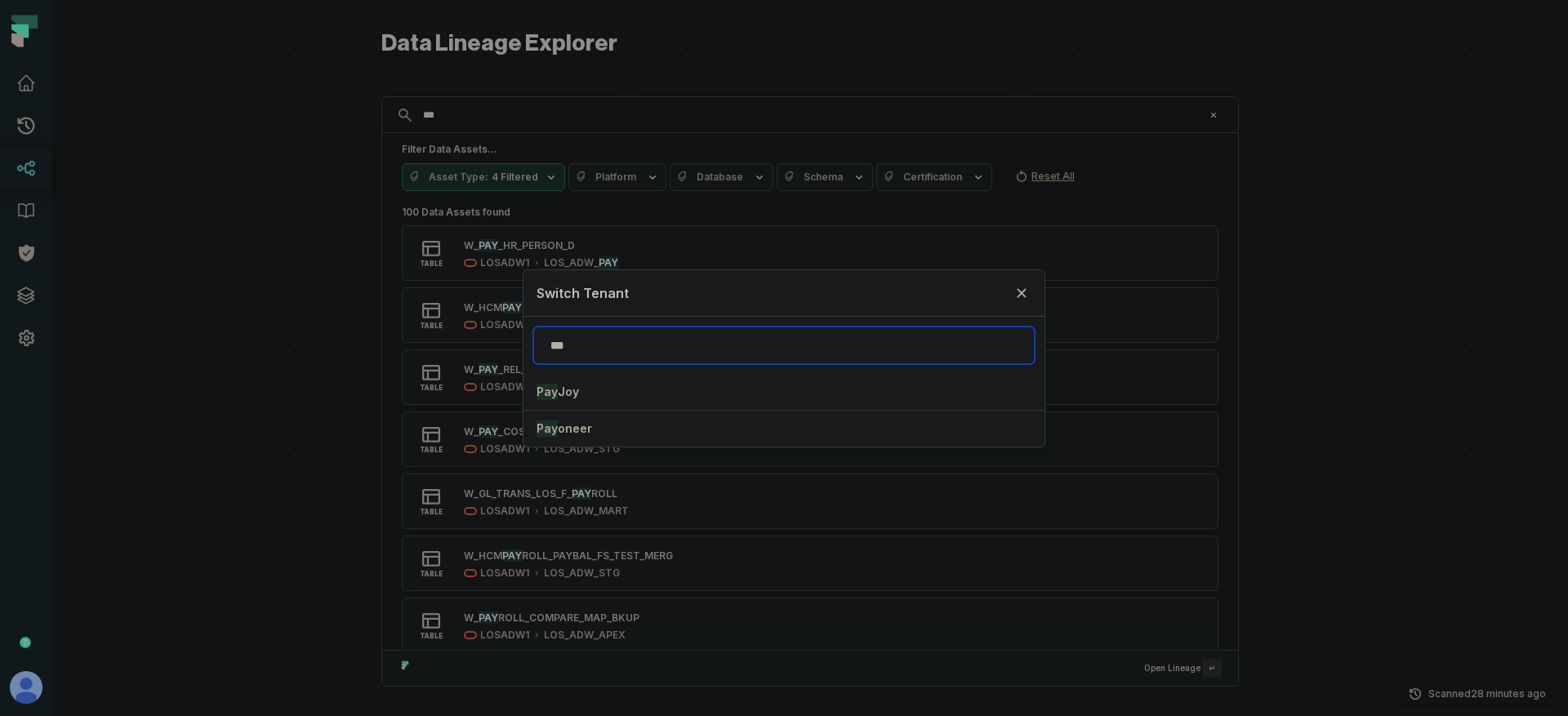
type input "***"
click button "Pay Joy" at bounding box center [783, 392] width 521 height 36
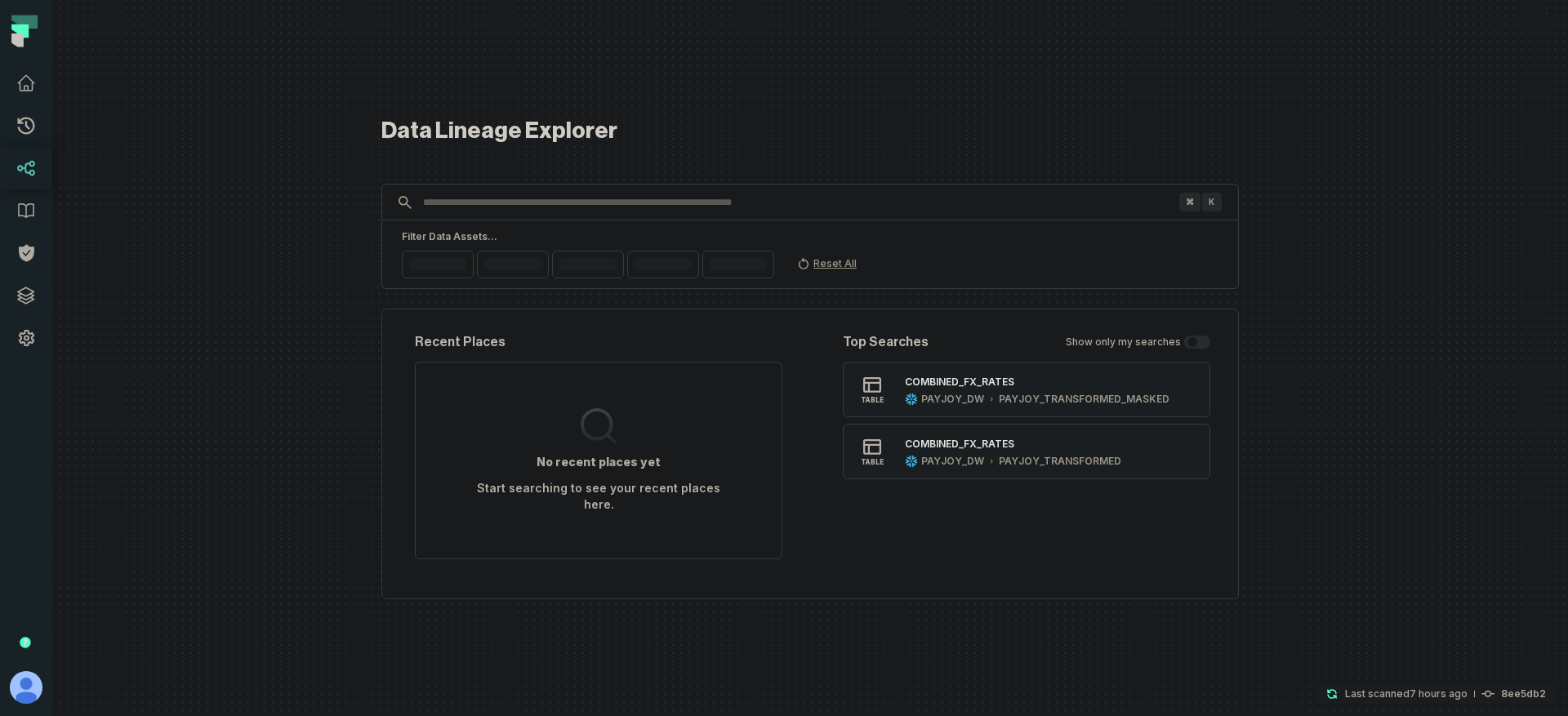
click at [1428, 693] on relative-time "9/25/2025, 8:07:29 AM" at bounding box center [1439, 694] width 58 height 12
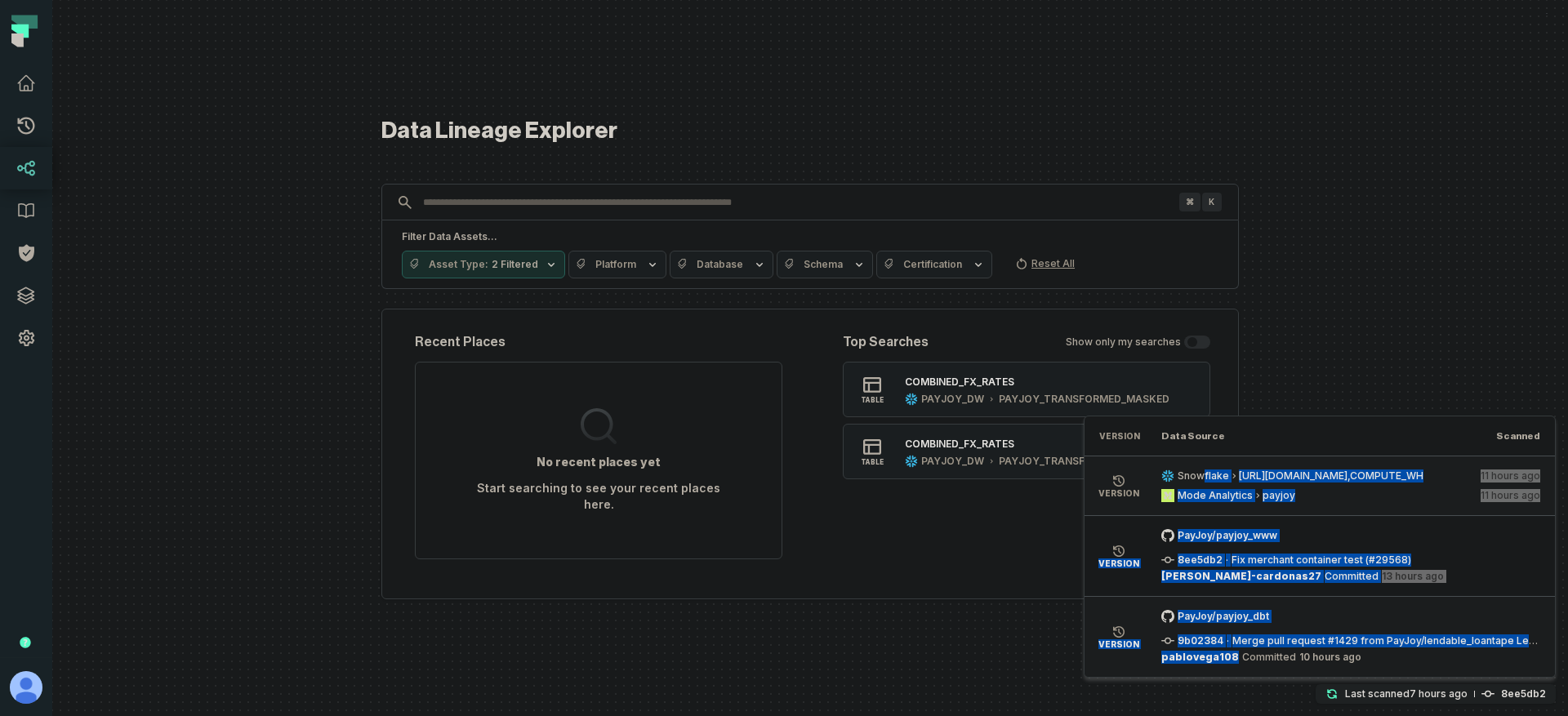
drag, startPoint x: 1200, startPoint y: 475, endPoint x: 1228, endPoint y: 663, distance: 190.1
click at [1228, 663] on ul "Version Data Source Scanned version Snowflake https://nm83188.snowflakecomputin…" at bounding box center [1320, 546] width 470 height 261
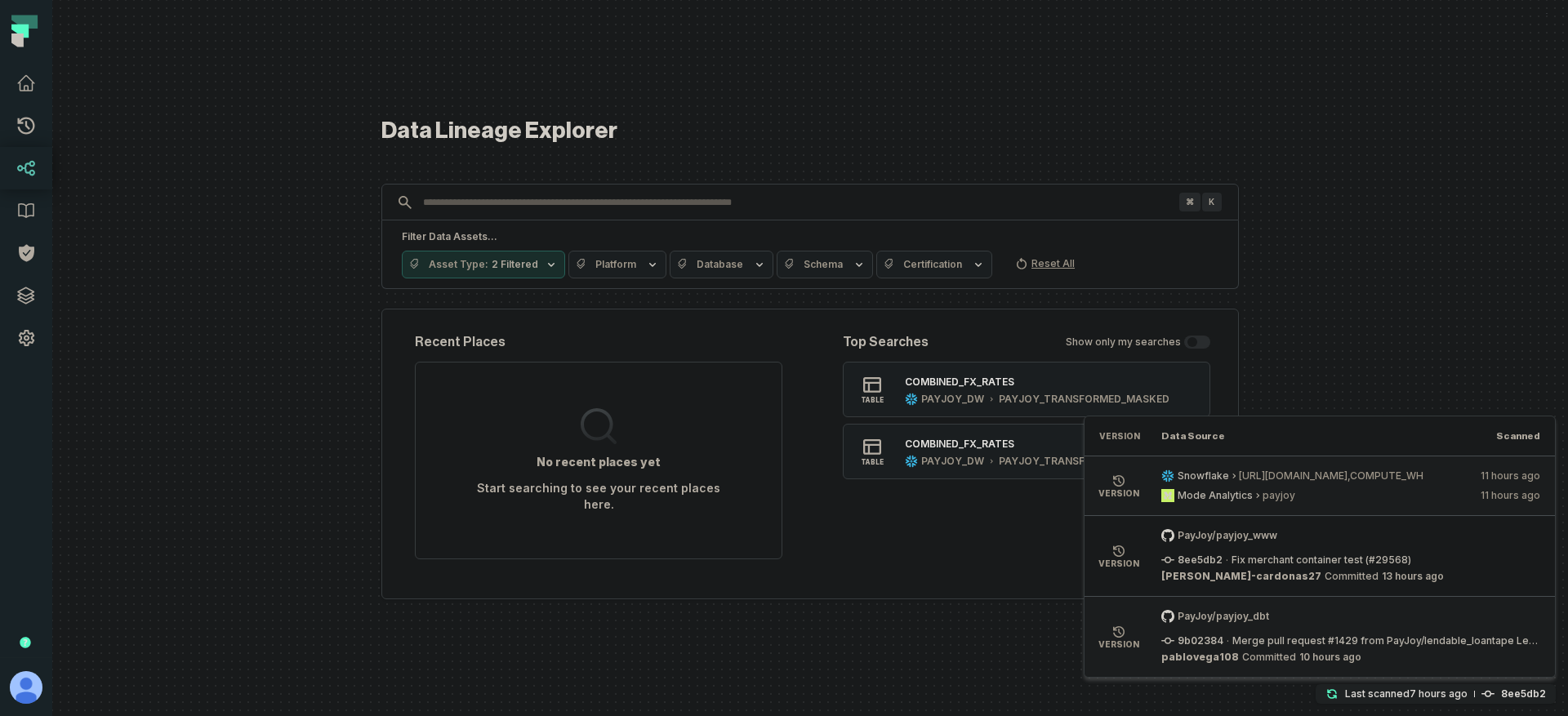
click at [1242, 663] on p "pablovega108 Committed 9/25/2025, 4:46:22 AM" at bounding box center [1262, 657] width 200 height 13
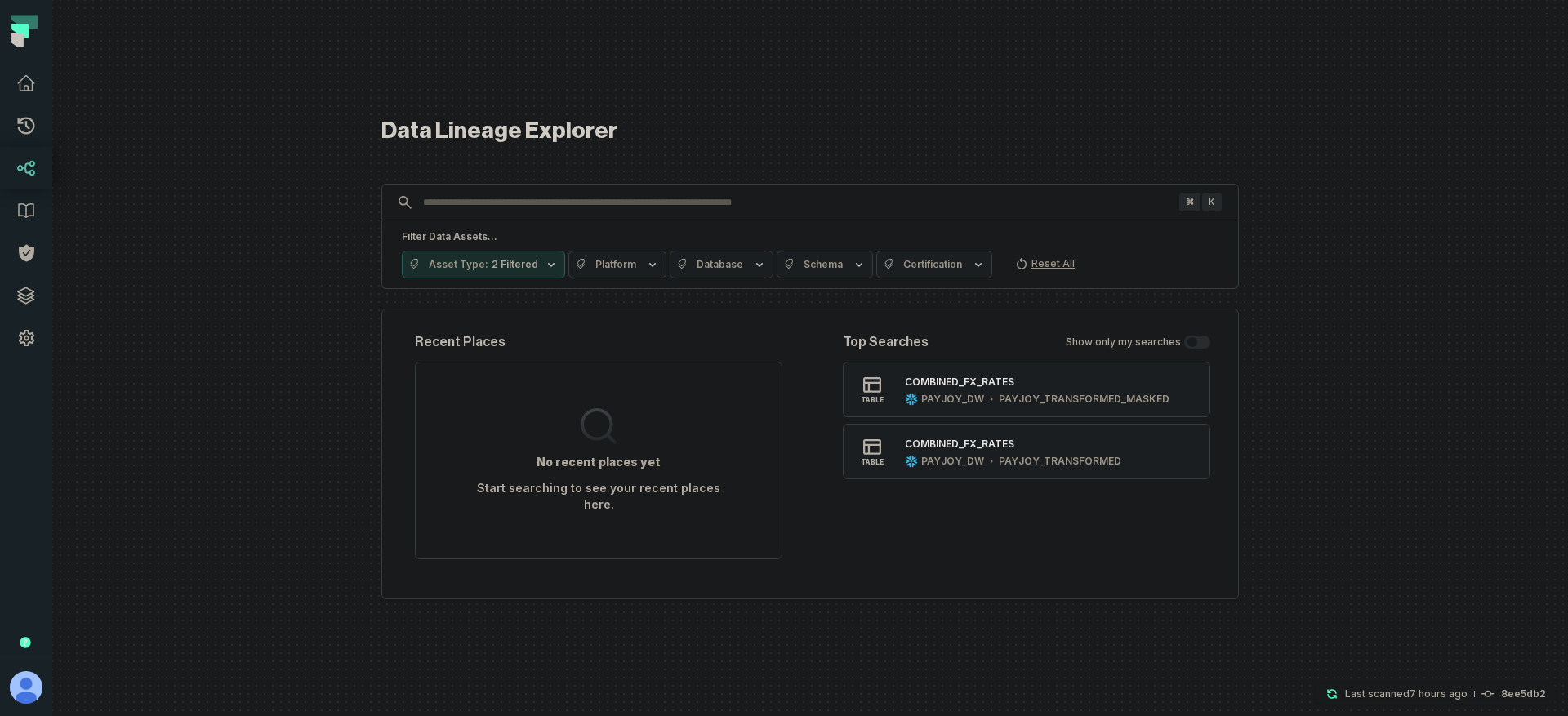
click at [211, 304] on div at bounding box center [810, 358] width 1516 height 716
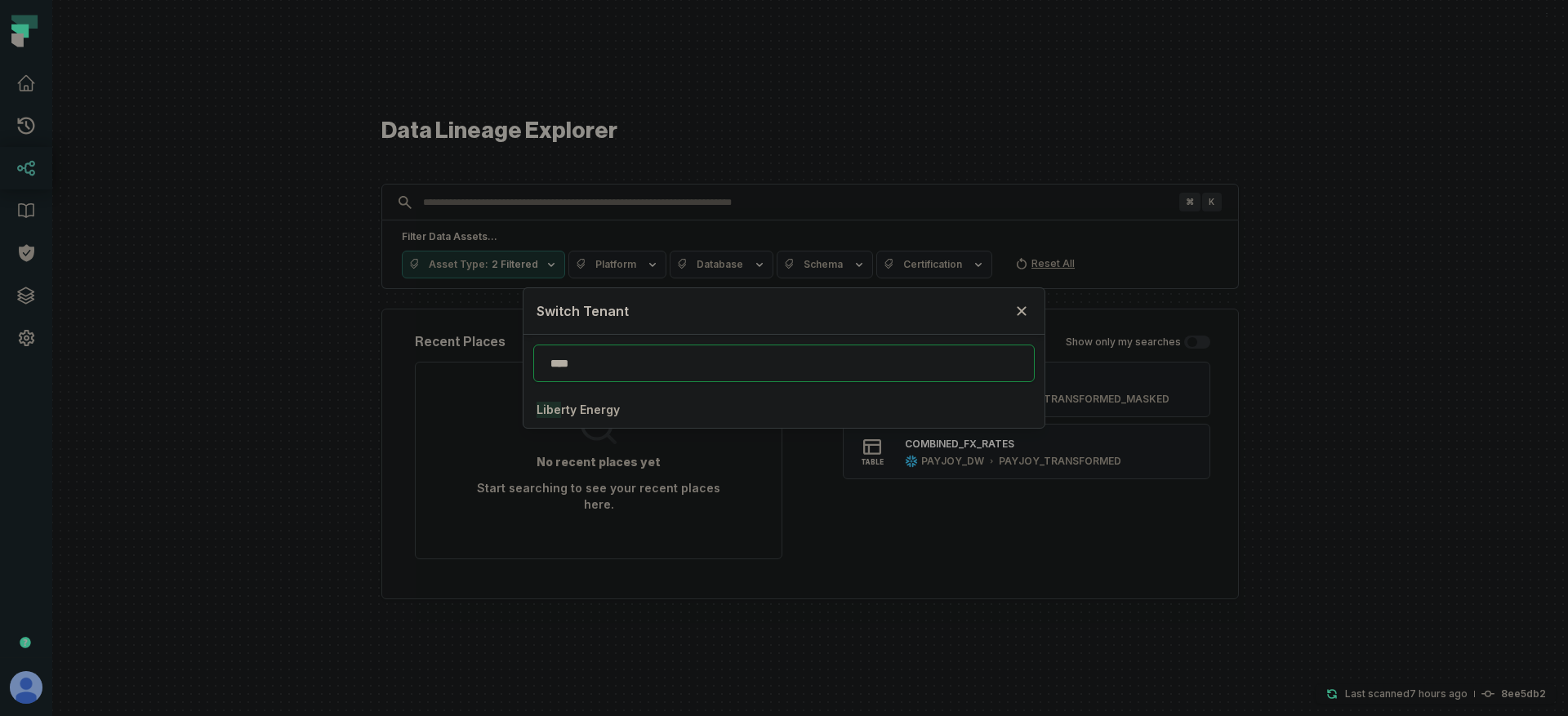
type input "****"
click button "Libe rty Energy" at bounding box center [783, 409] width 521 height 36
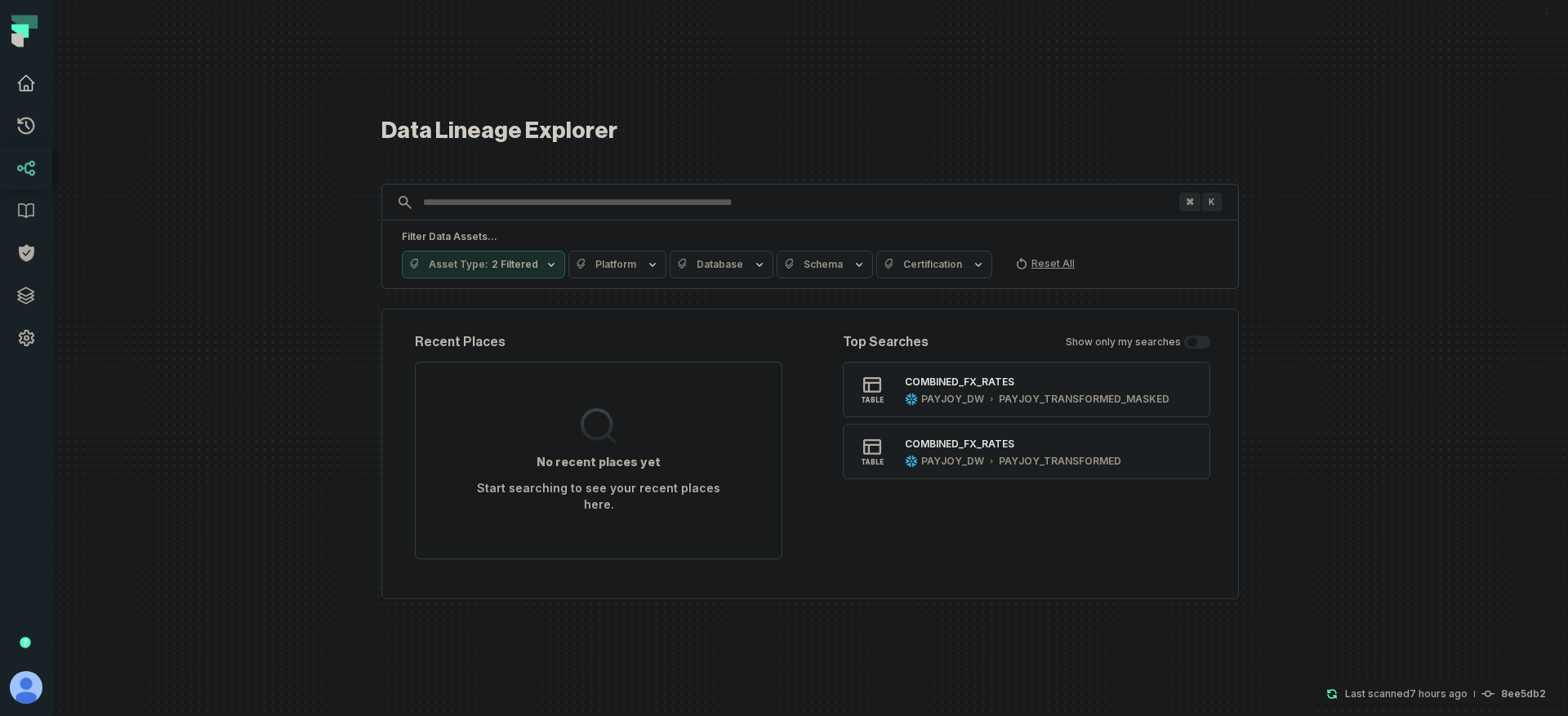
click at [43, 90] on link "Dashboard" at bounding box center [26, 83] width 52 height 42
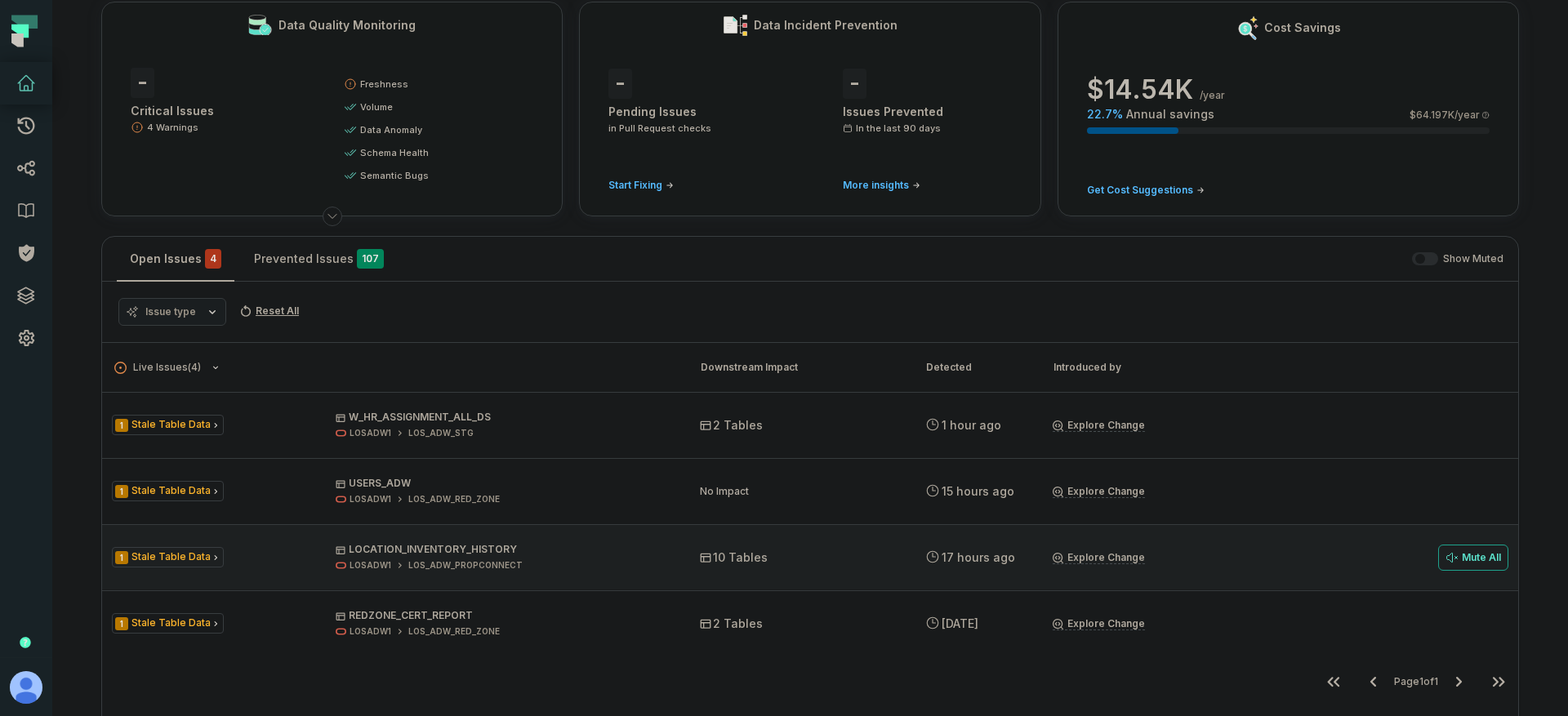
scroll to position [254, 0]
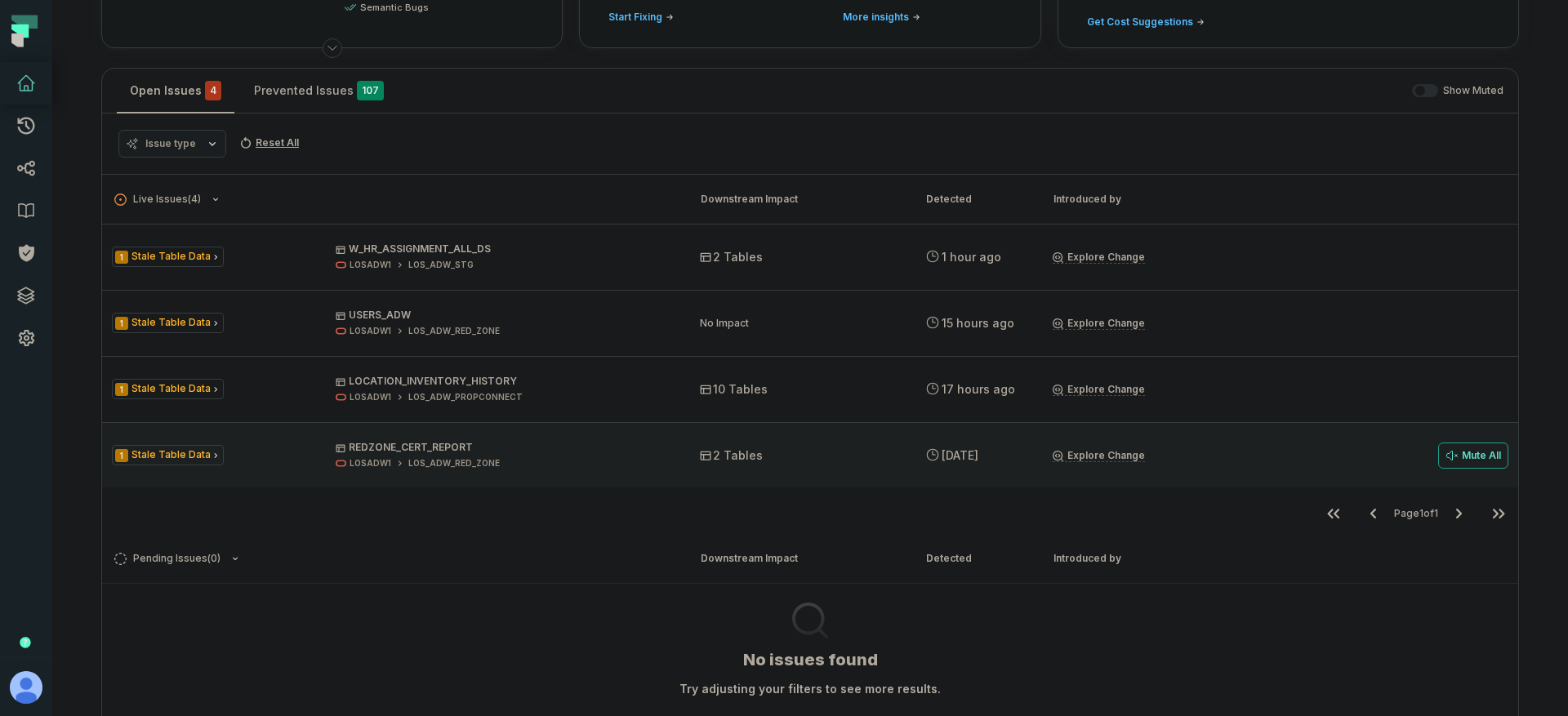
click at [651, 462] on div "LOSADW1 LOS_ADW_RED_ZONE" at bounding box center [503, 463] width 334 height 12
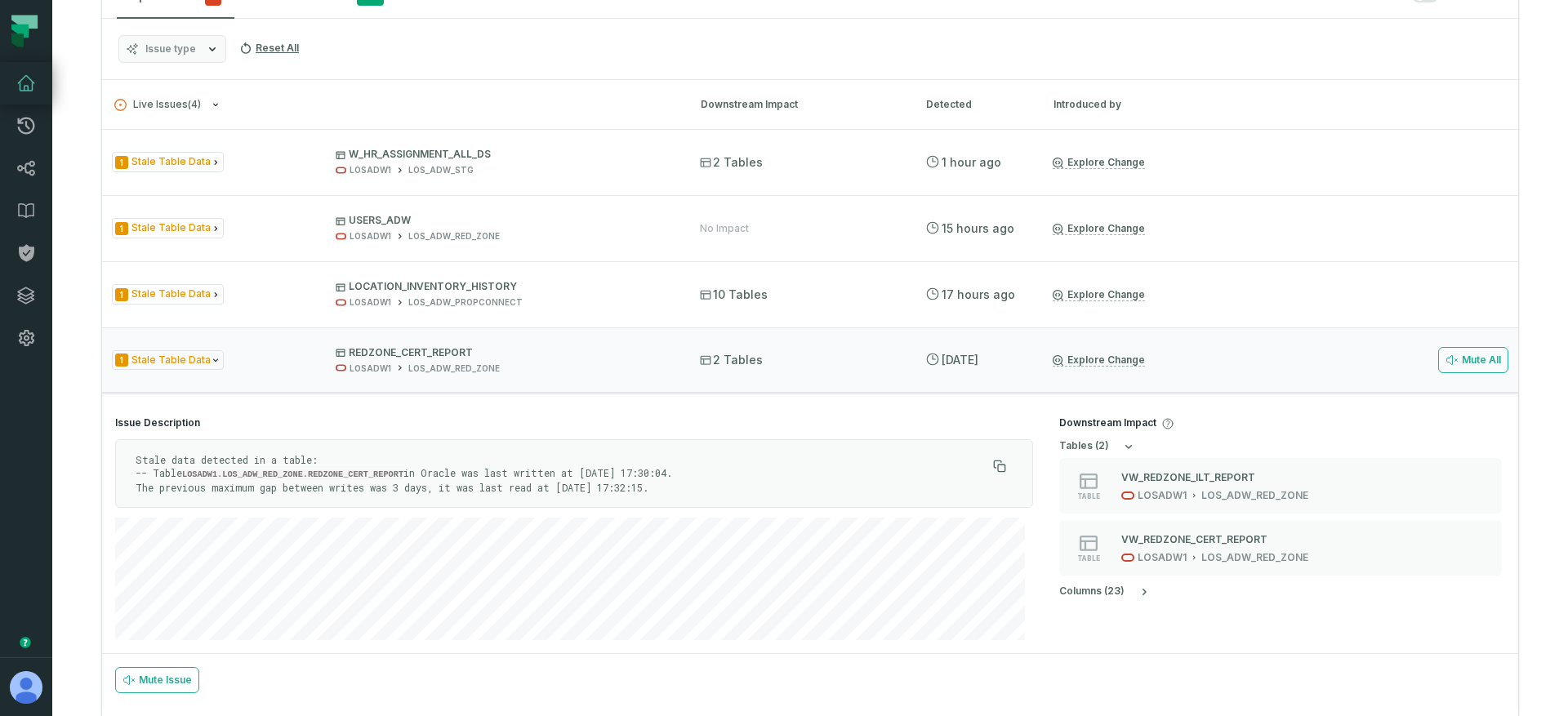
scroll to position [517, 0]
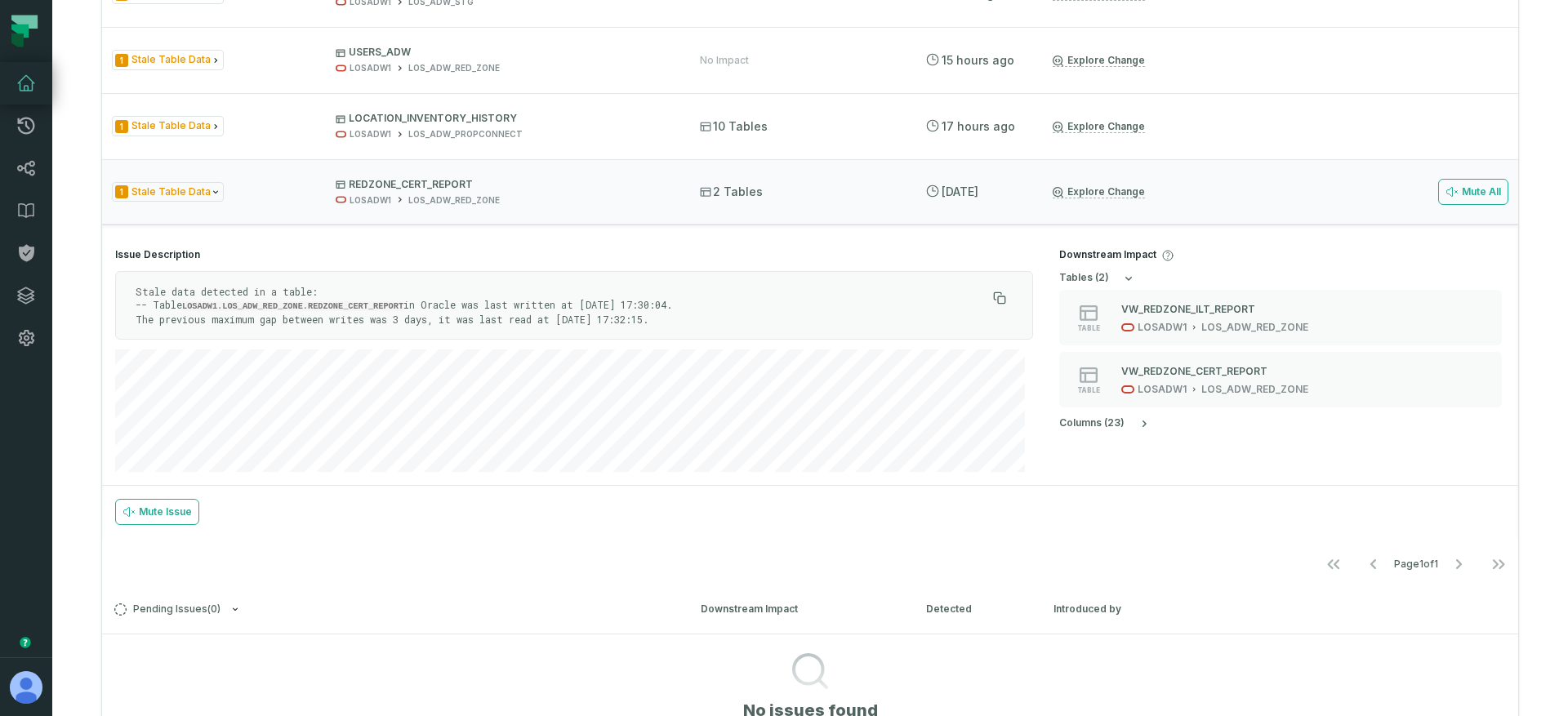
click at [423, 322] on p "Stale data detected in a table: -- Table LOSADW1.LOS_ADW_RED_ZONE.REDZONE_CERT_…" at bounding box center [561, 305] width 851 height 41
drag, startPoint x: 593, startPoint y: 305, endPoint x: 706, endPoint y: 303, distance: 113.0
click at [706, 303] on p "Stale data detected in a table: -- Table LOSADW1.LOS_ADW_RED_ZONE.REDZONE_CERT_…" at bounding box center [561, 305] width 851 height 41
copy p "[DATE] 17:30:04"
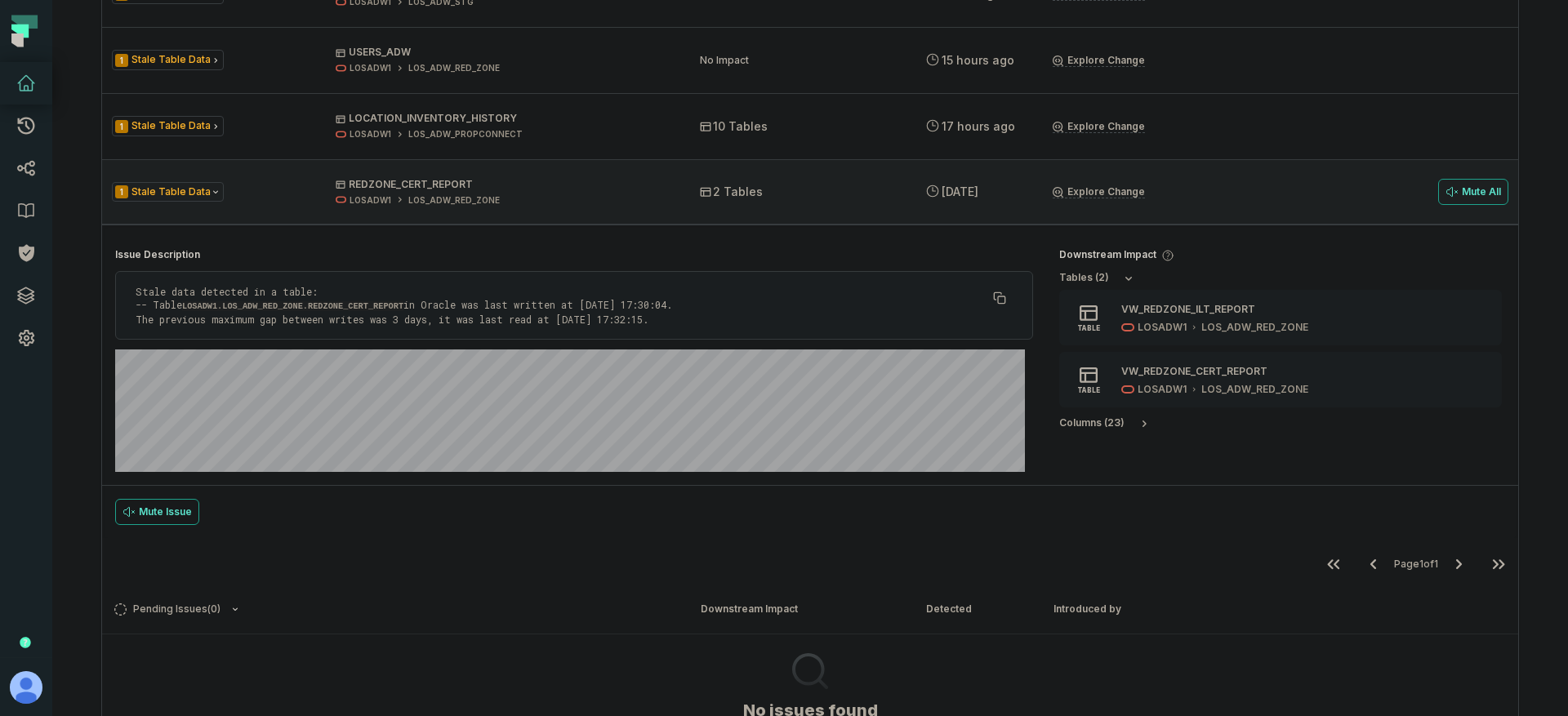
scroll to position [114, 0]
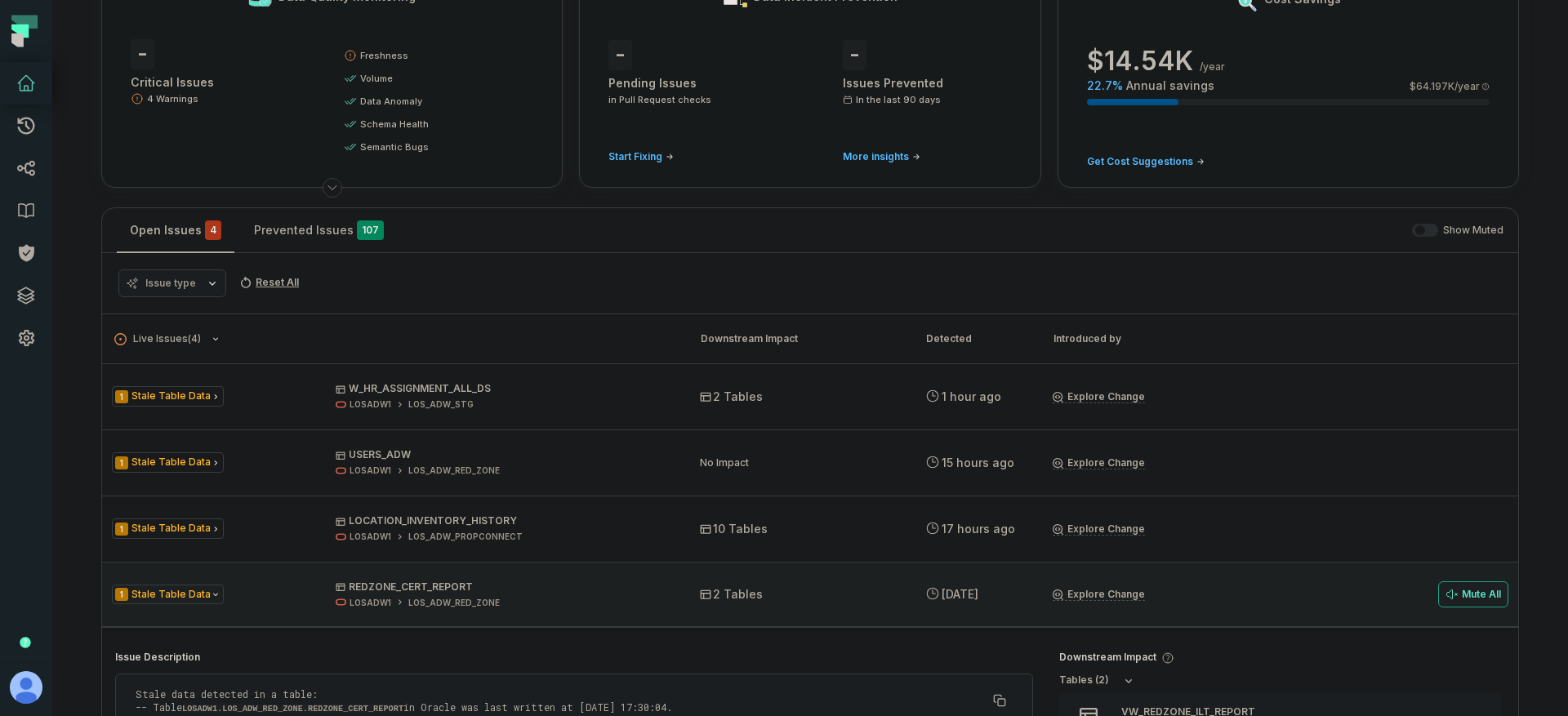
click at [774, 578] on div "1 Stale Table Data REDZONE_CERT_REPORT LOSADW1 LOS_ADW_RED_ZONE 2 Tables [DATE]…" at bounding box center [810, 594] width 1416 height 65
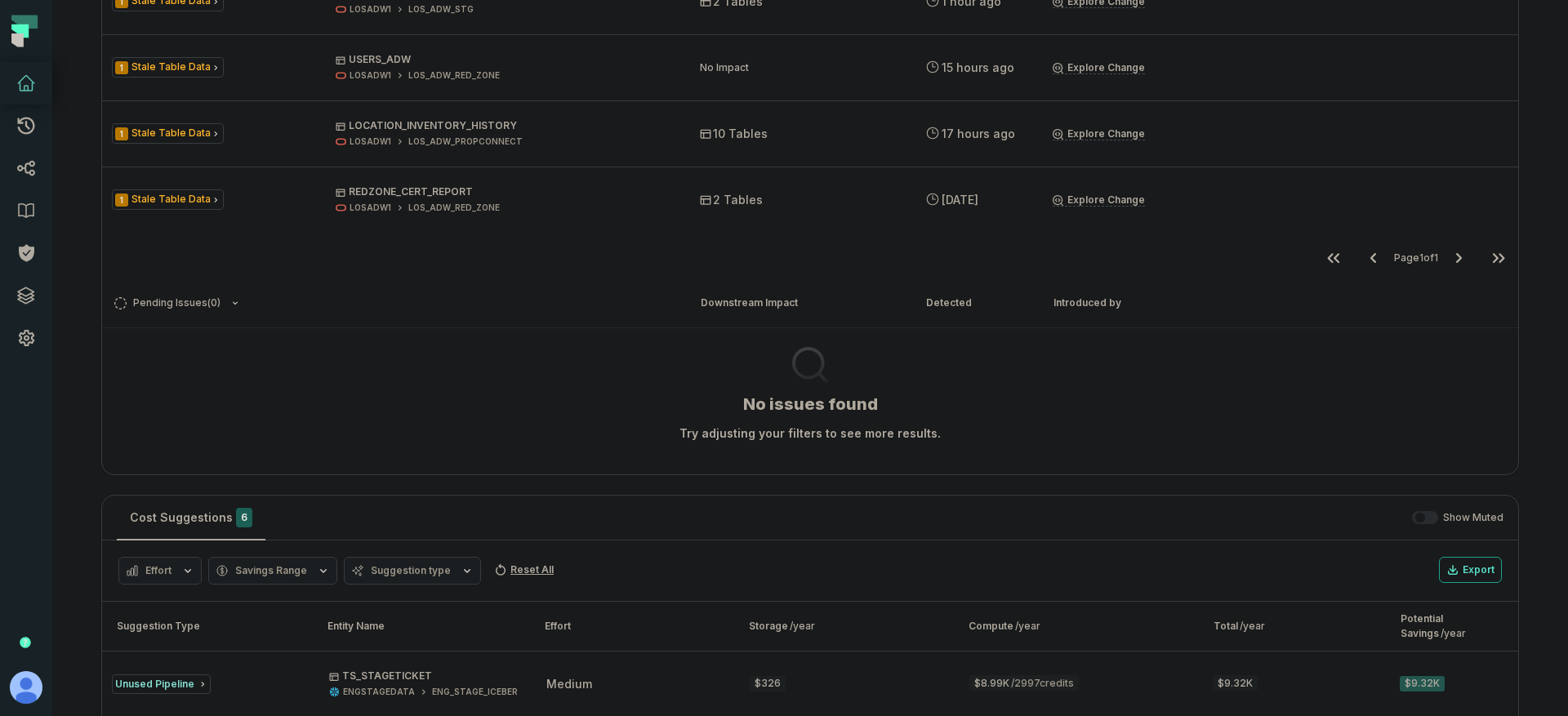
scroll to position [856, 0]
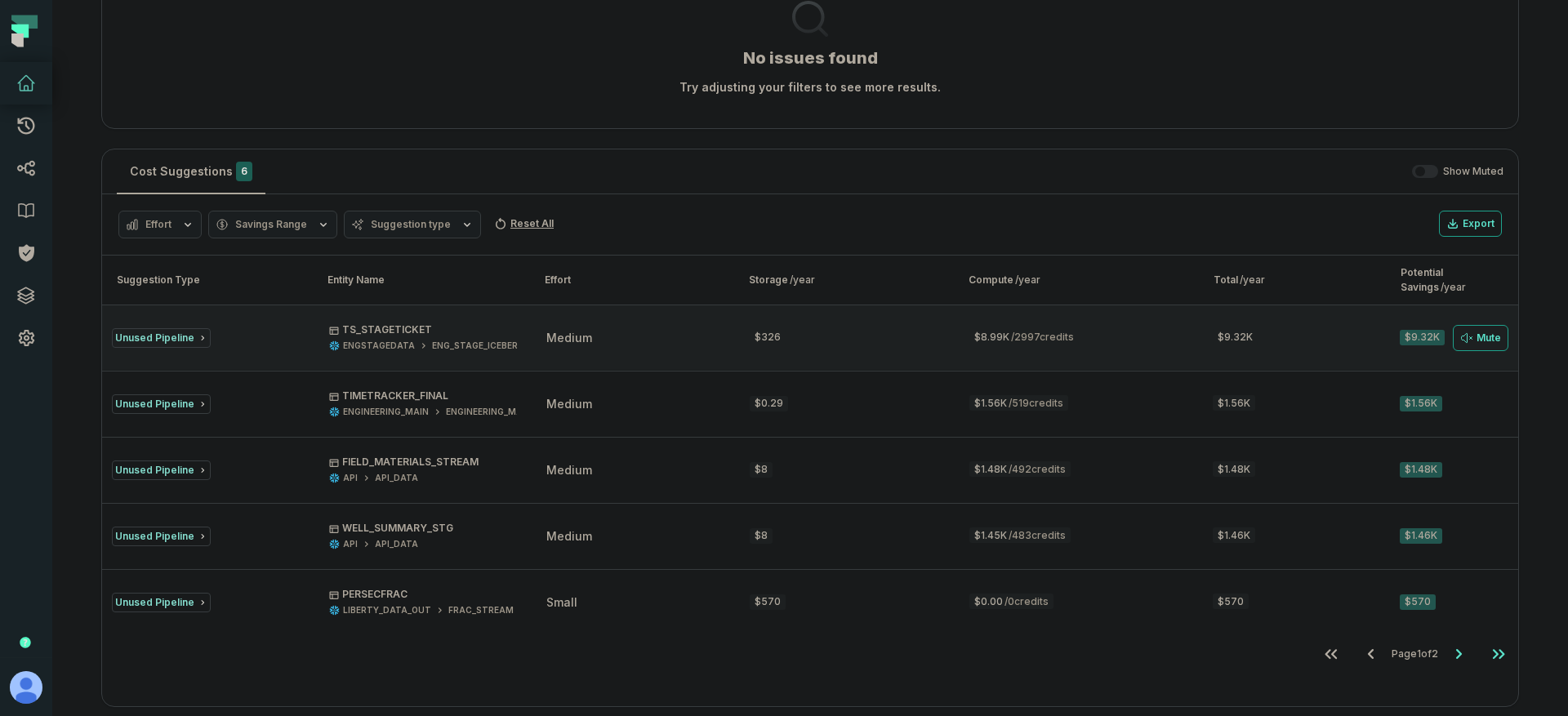
click at [637, 334] on div "medium" at bounding box center [633, 339] width 174 height 17
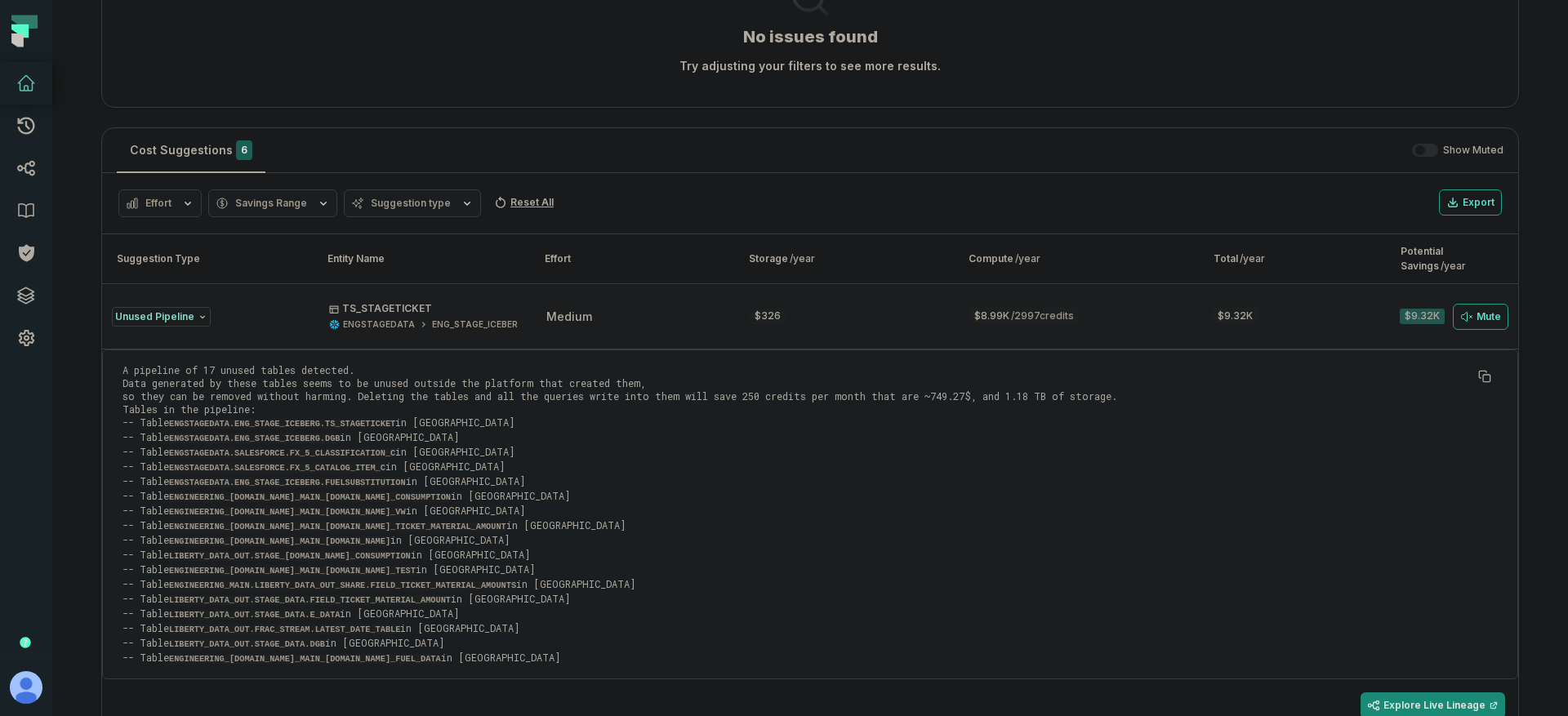
scroll to position [910, 0]
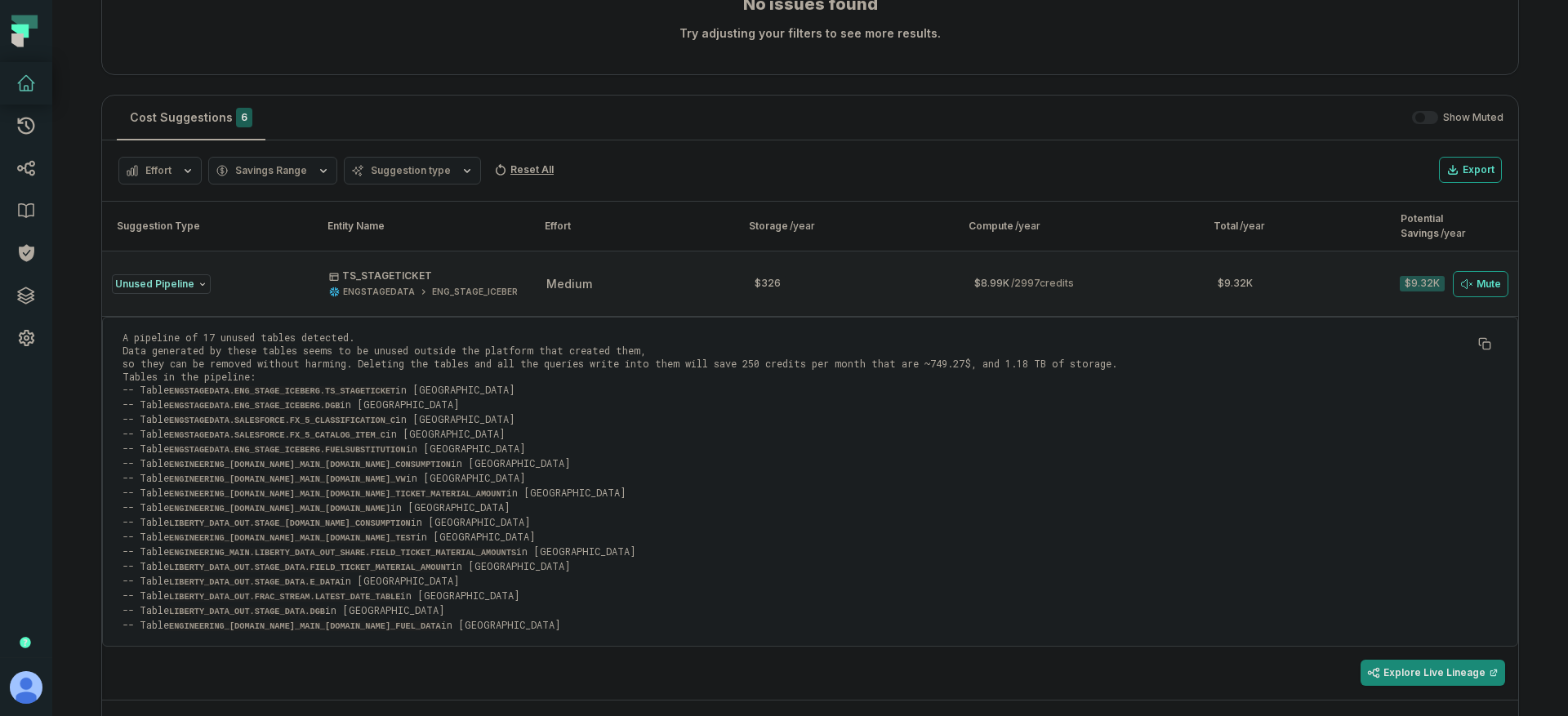
click at [586, 282] on span "medium" at bounding box center [569, 283] width 46 height 14
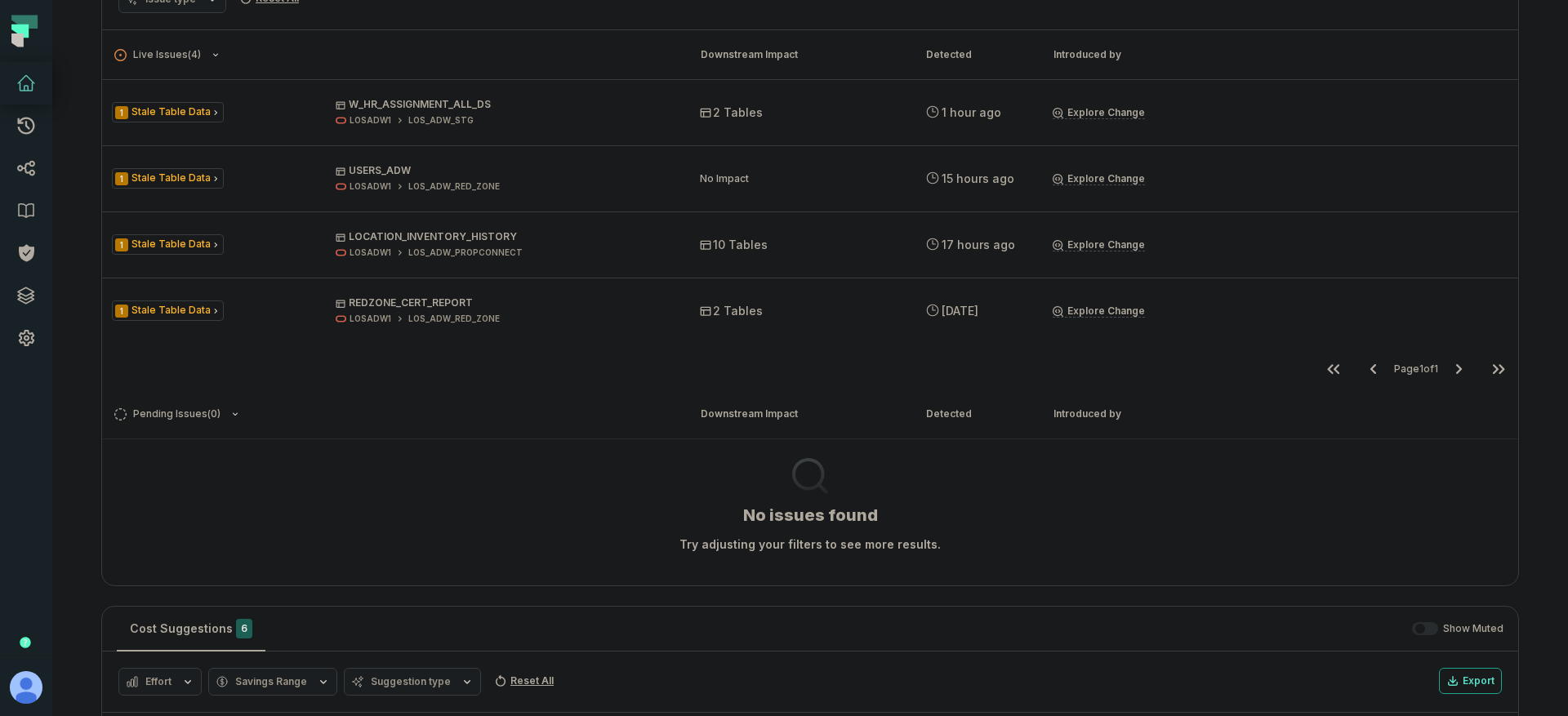
scroll to position [0, 0]
